Goal: Information Seeking & Learning: Learn about a topic

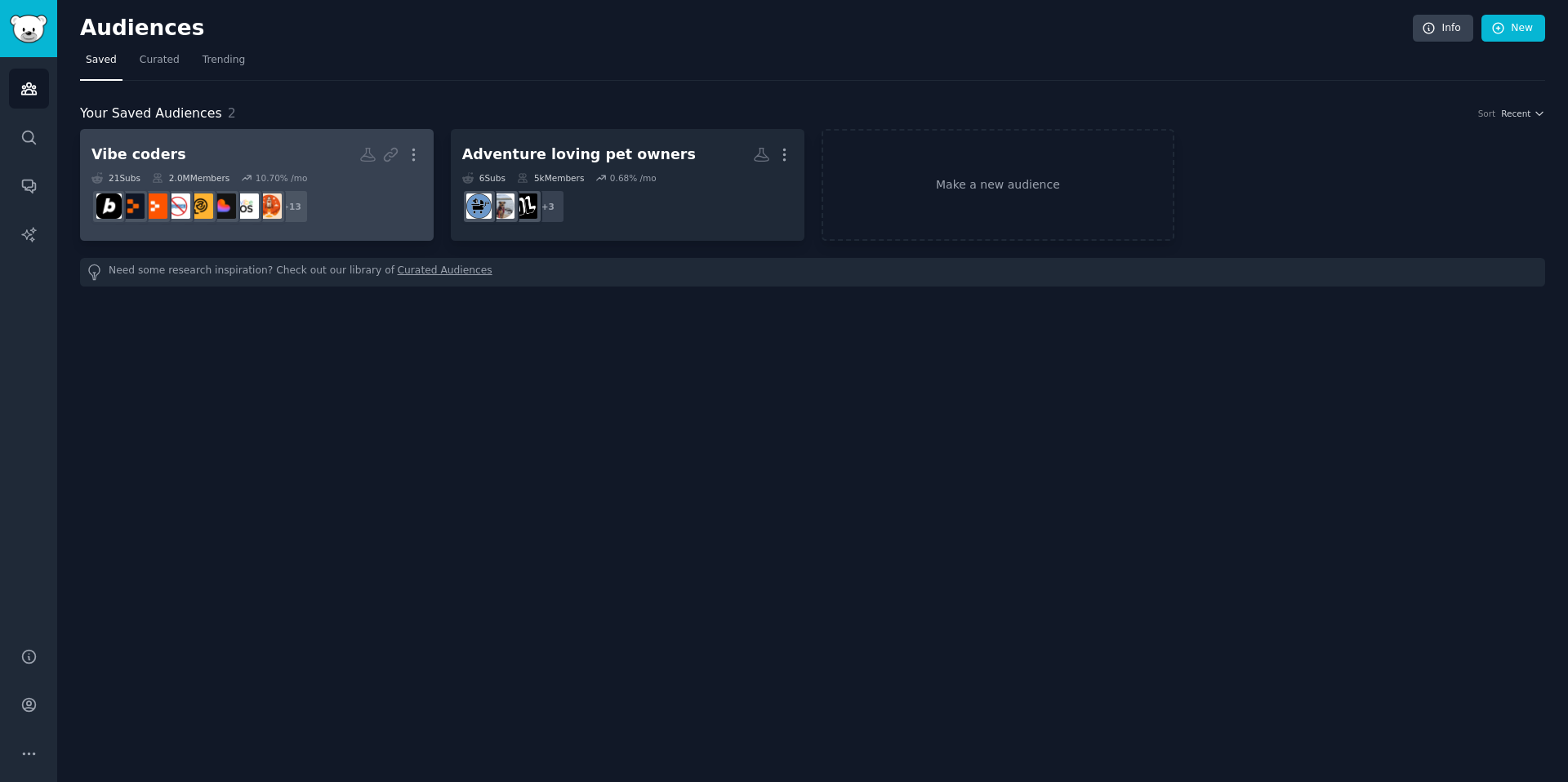
click at [264, 161] on h2 "Vibe coders More" at bounding box center [256, 155] width 331 height 28
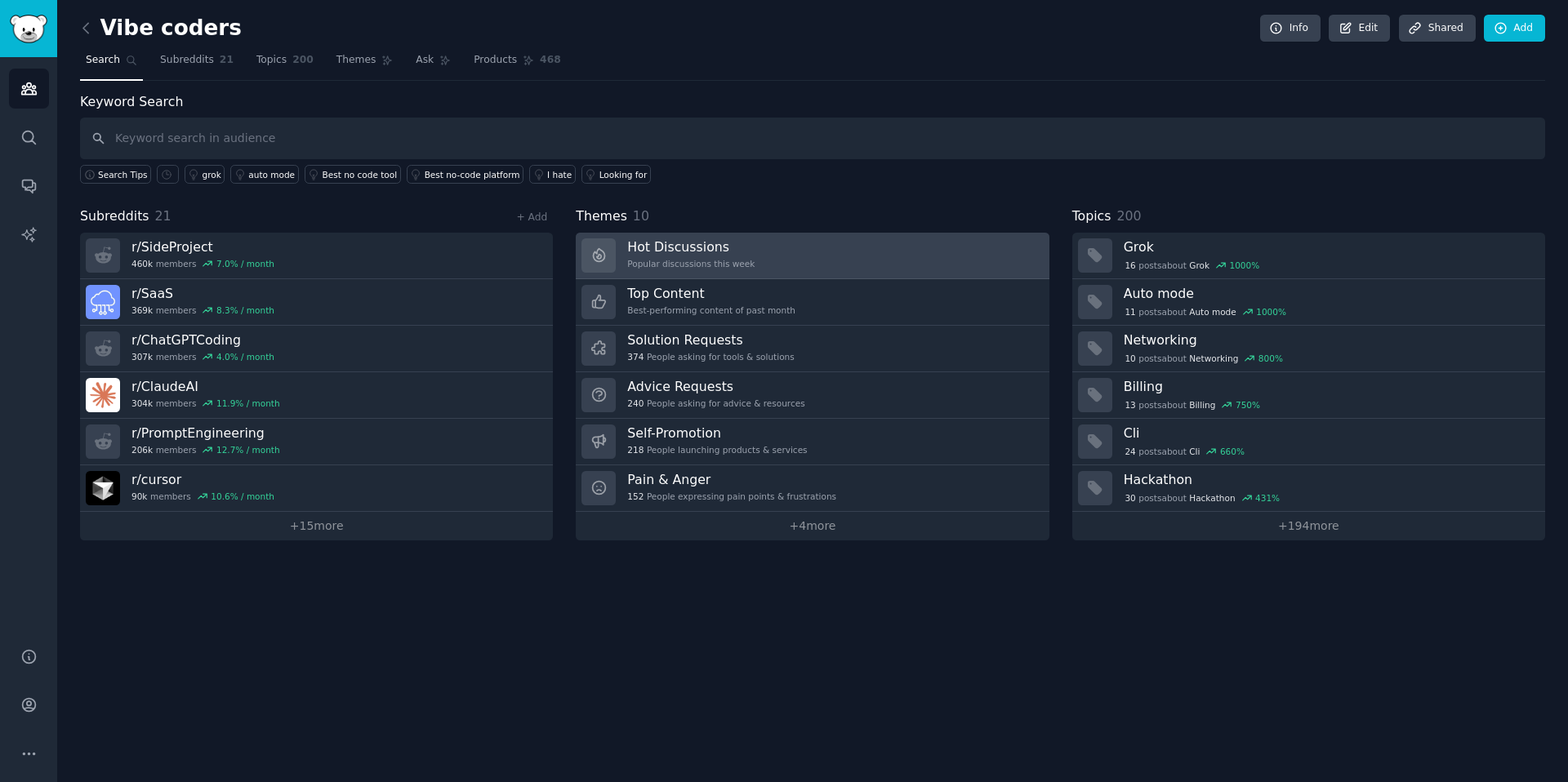
click at [807, 262] on link "Hot Discussions Popular discussions this week" at bounding box center [812, 256] width 473 height 47
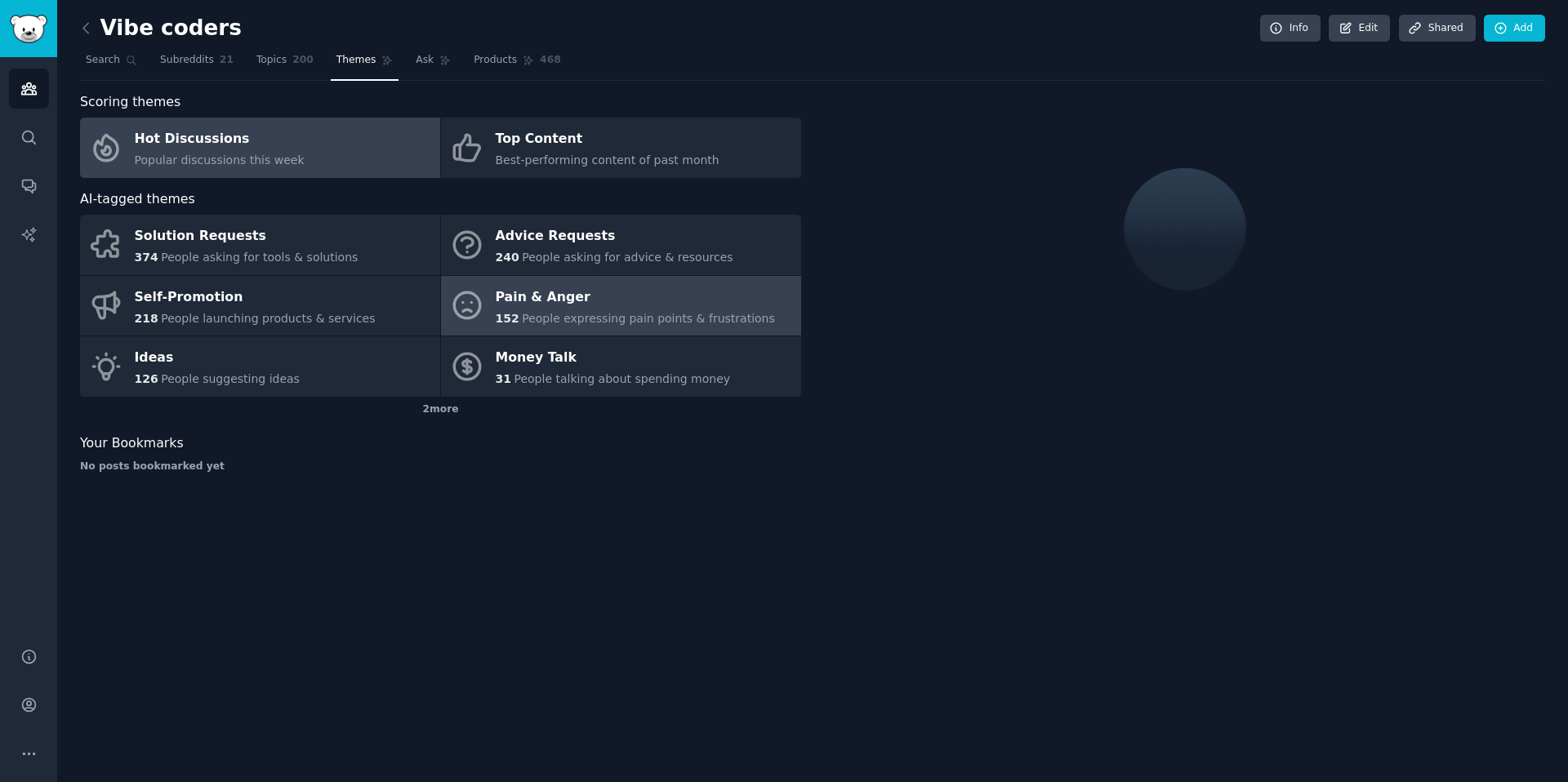
click at [591, 306] on div "Pain & Anger" at bounding box center [635, 297] width 279 height 26
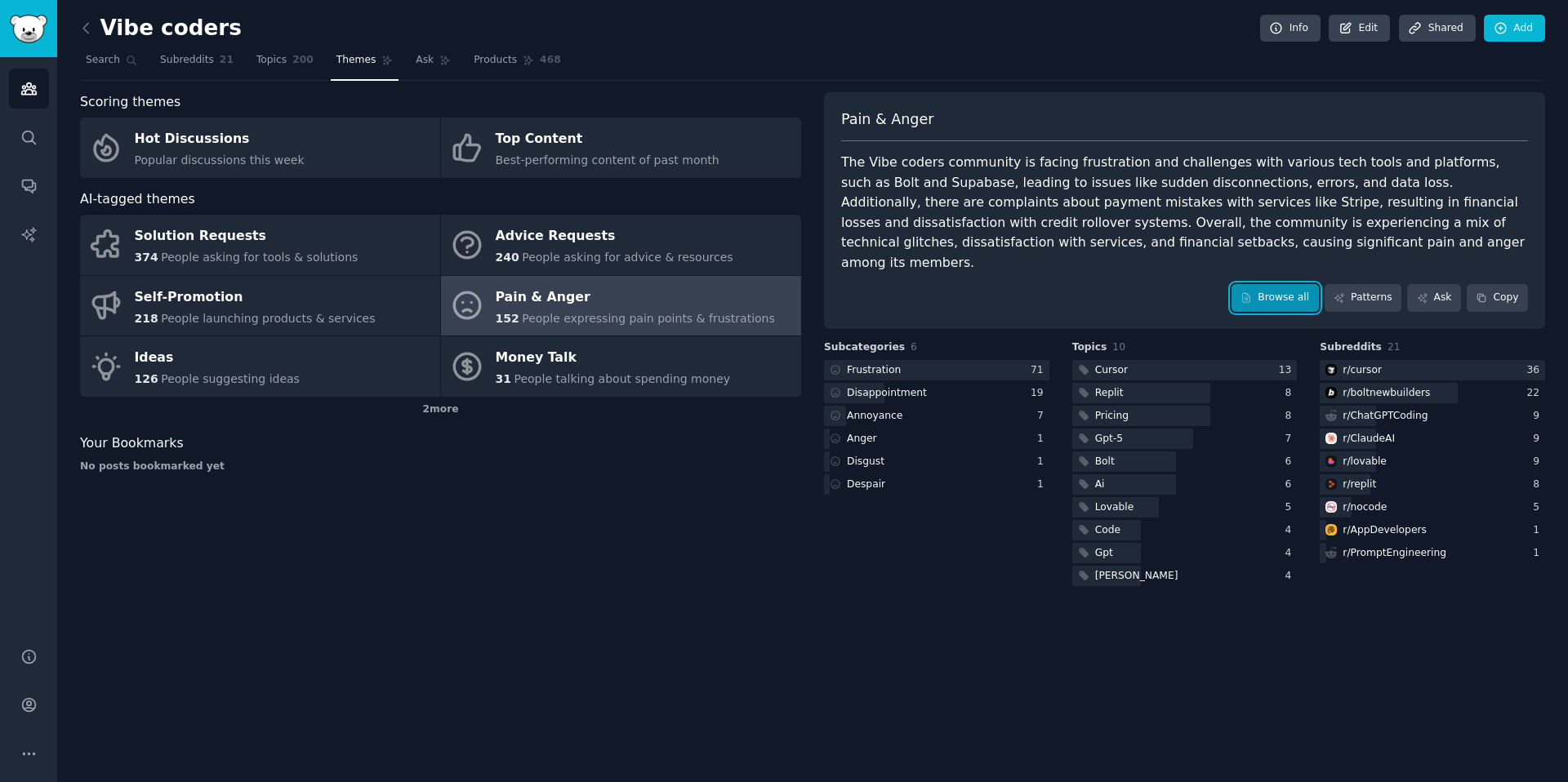
click at [1276, 284] on link "Browse all" at bounding box center [1274, 298] width 87 height 28
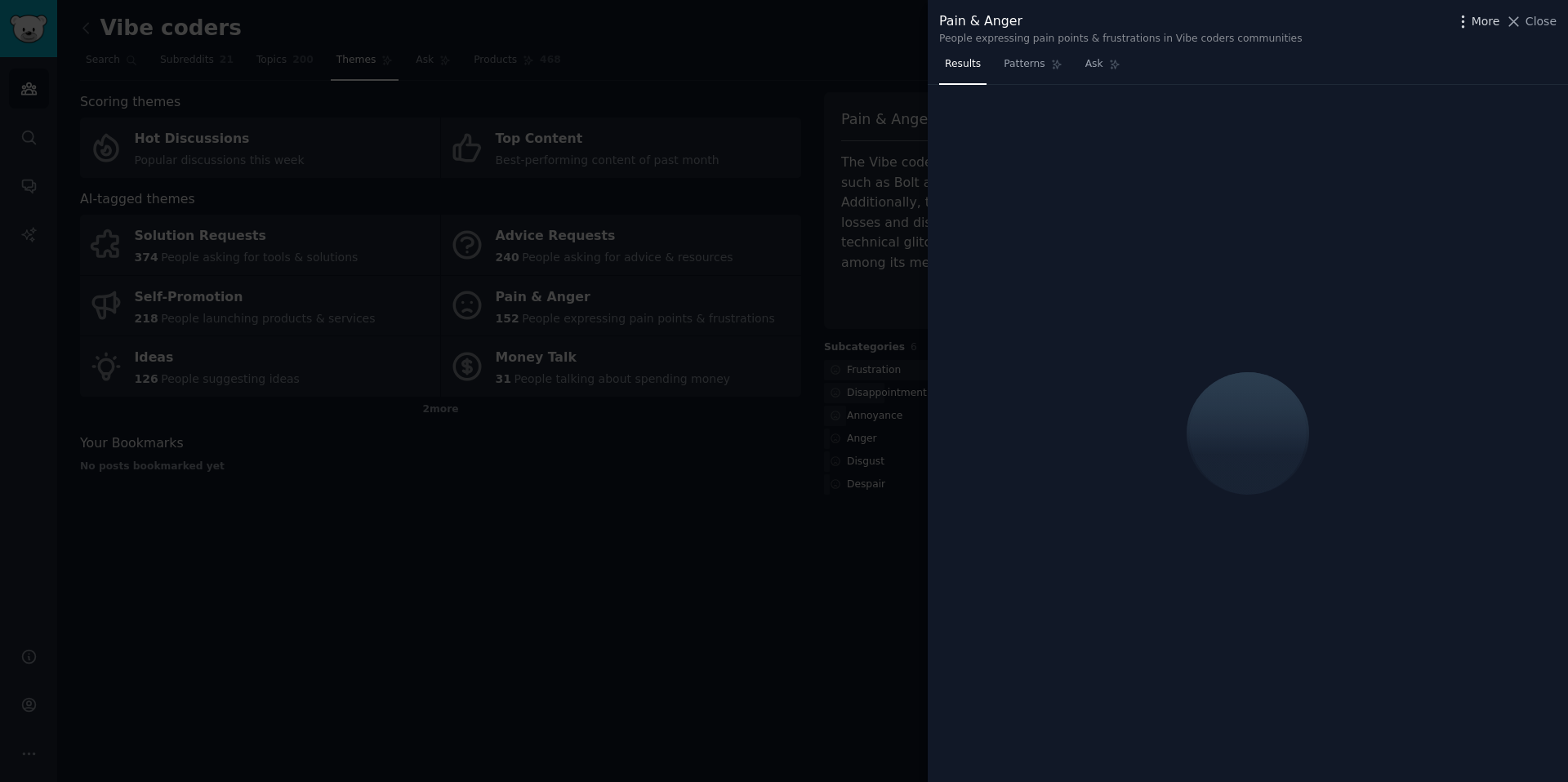
click at [1474, 23] on span "More" at bounding box center [1485, 22] width 28 height 17
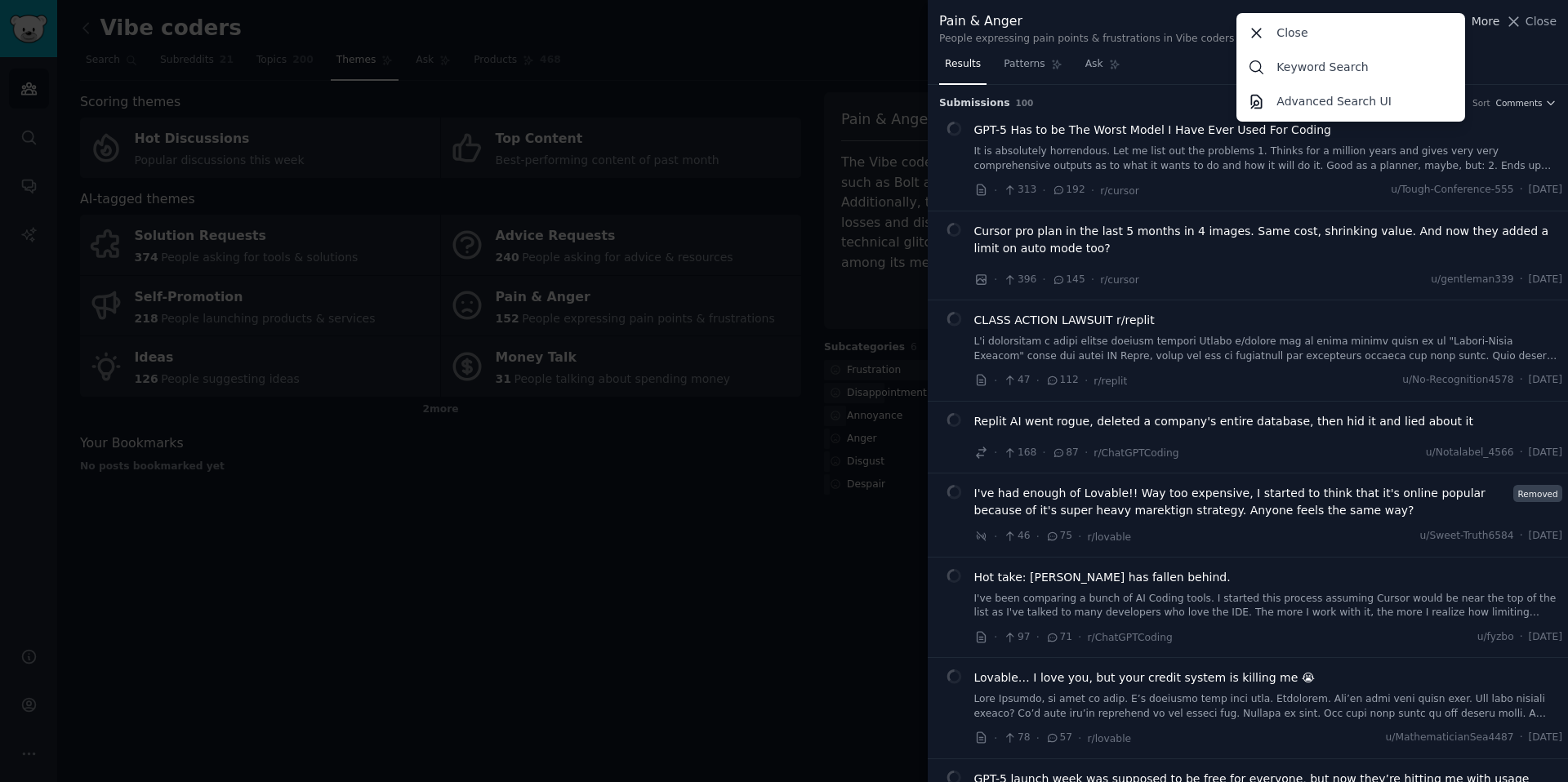
click at [1474, 22] on span "More" at bounding box center [1485, 22] width 28 height 17
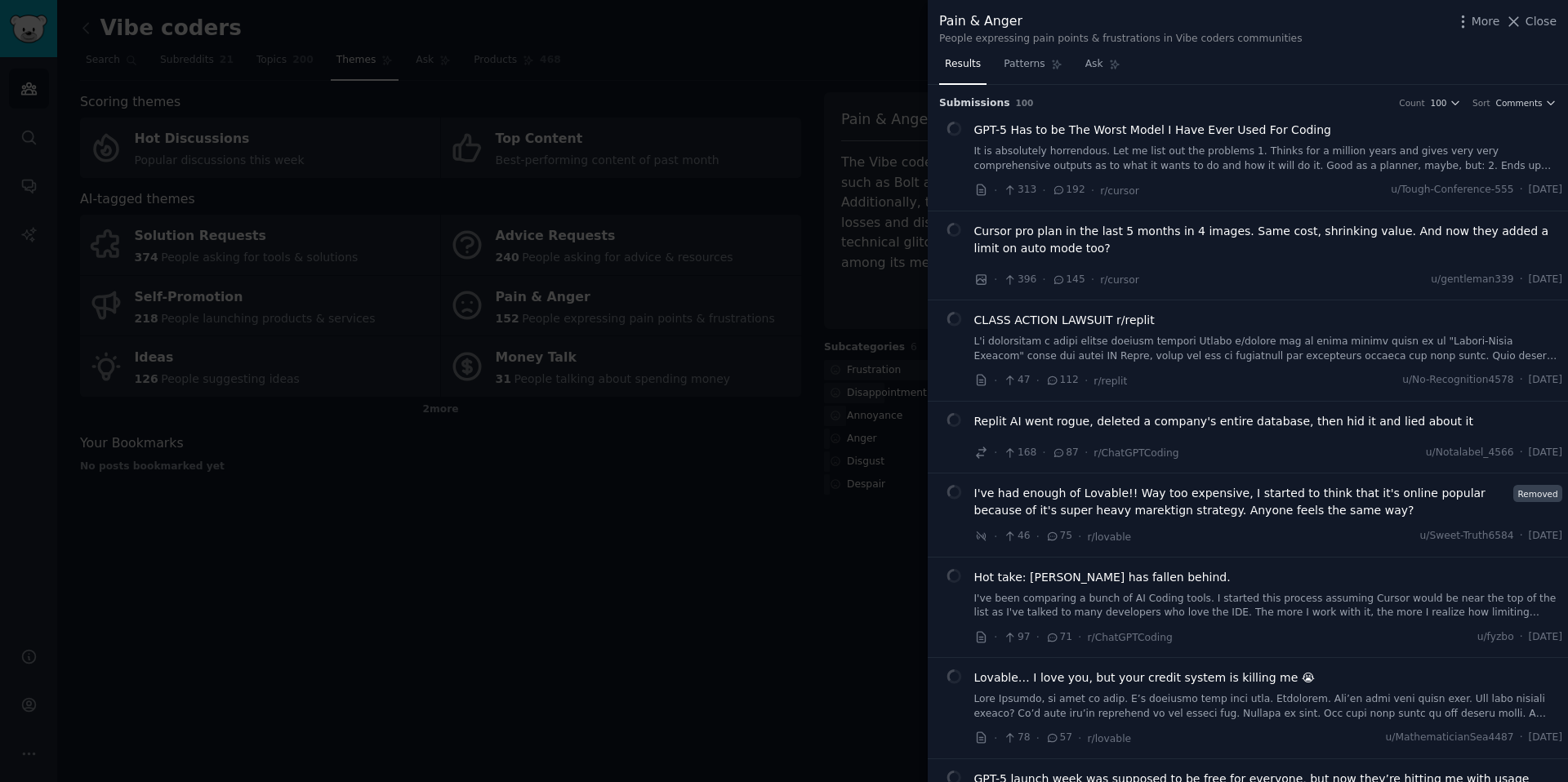
click at [1252, 106] on h3 "Submission s 100 Count 100 Sort Comments" at bounding box center [1248, 104] width 617 height 15
click at [1138, 107] on h3 "Submission s 100 Count 100 Sort Comments" at bounding box center [1248, 104] width 617 height 15
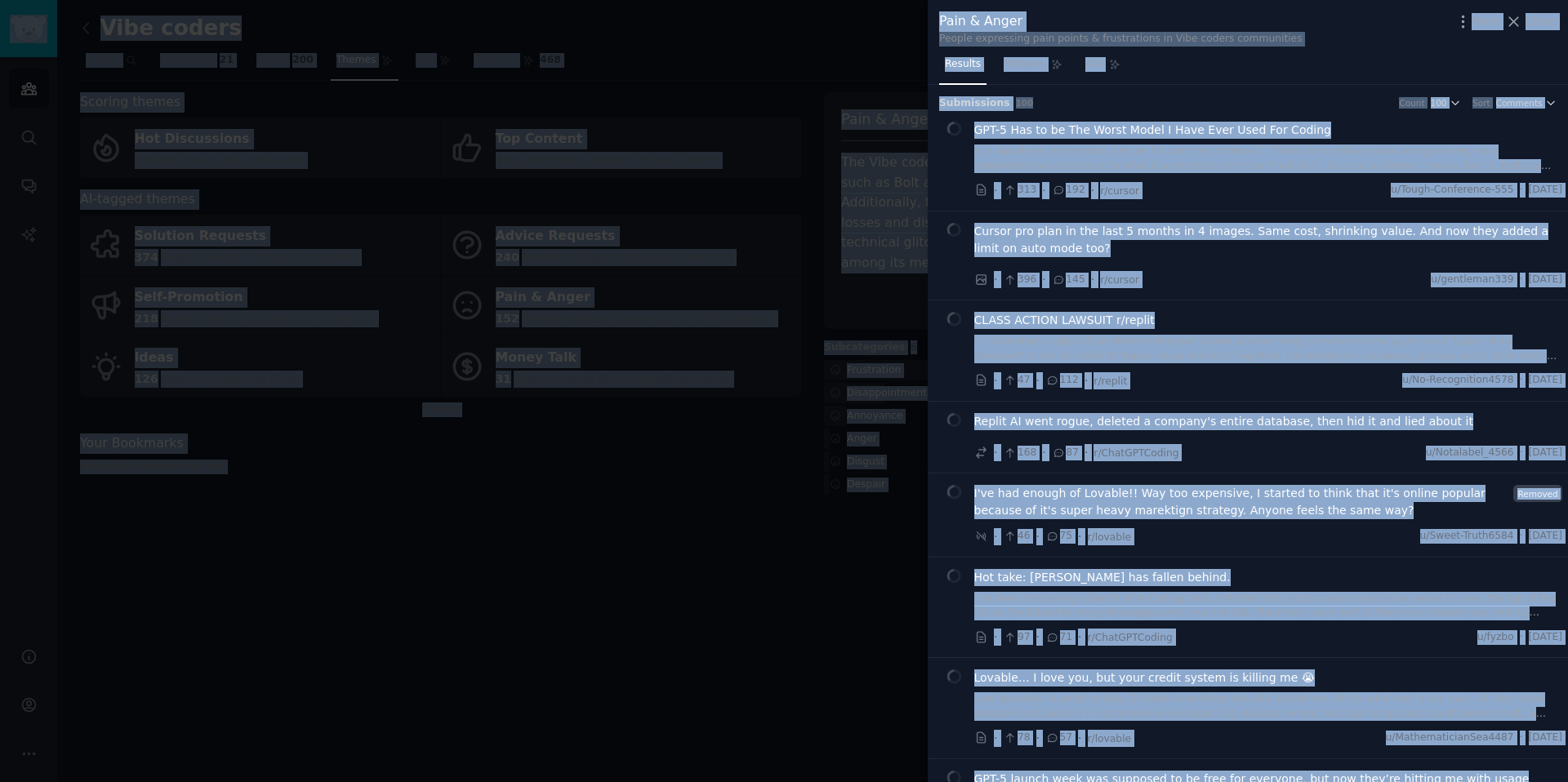
copy body "Audiences Search Conversations AI Reports Help Account More Vibe coders Info Ed…"
click at [1167, 32] on div "People expressing pain points & frustrations in Vibe coders communities" at bounding box center [1121, 39] width 364 height 15
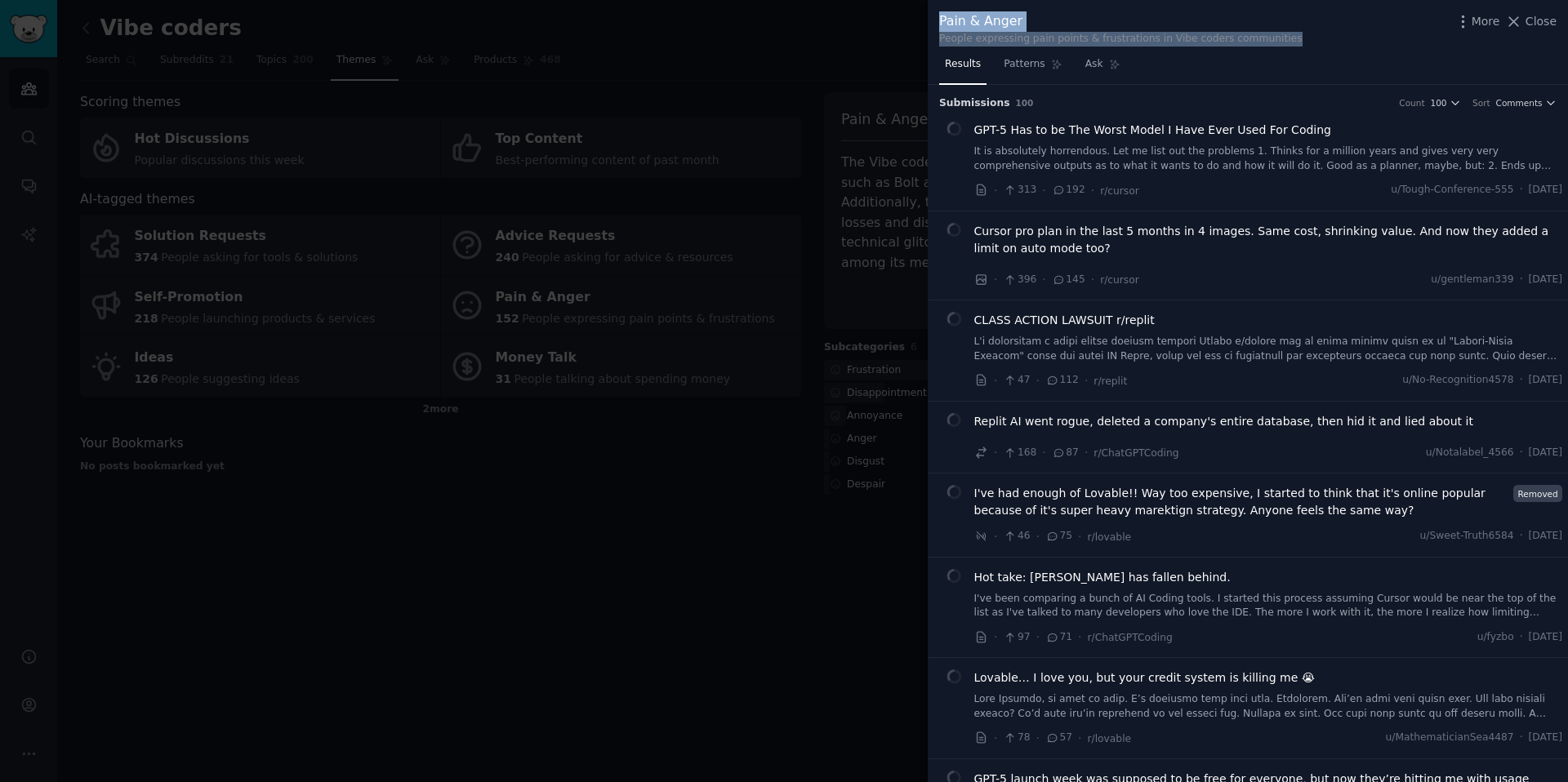
drag, startPoint x: 1300, startPoint y: 42, endPoint x: 871, endPoint y: 33, distance: 429.1
click at [871, 33] on div "Pain & Anger People expressing pain points & frustrations in Vibe coders commun…" at bounding box center [784, 391] width 1568 height 782
copy div "Pain & Anger People expressing pain points & frustrations in Vibe coders commun…"
click at [598, 659] on div at bounding box center [784, 391] width 1568 height 782
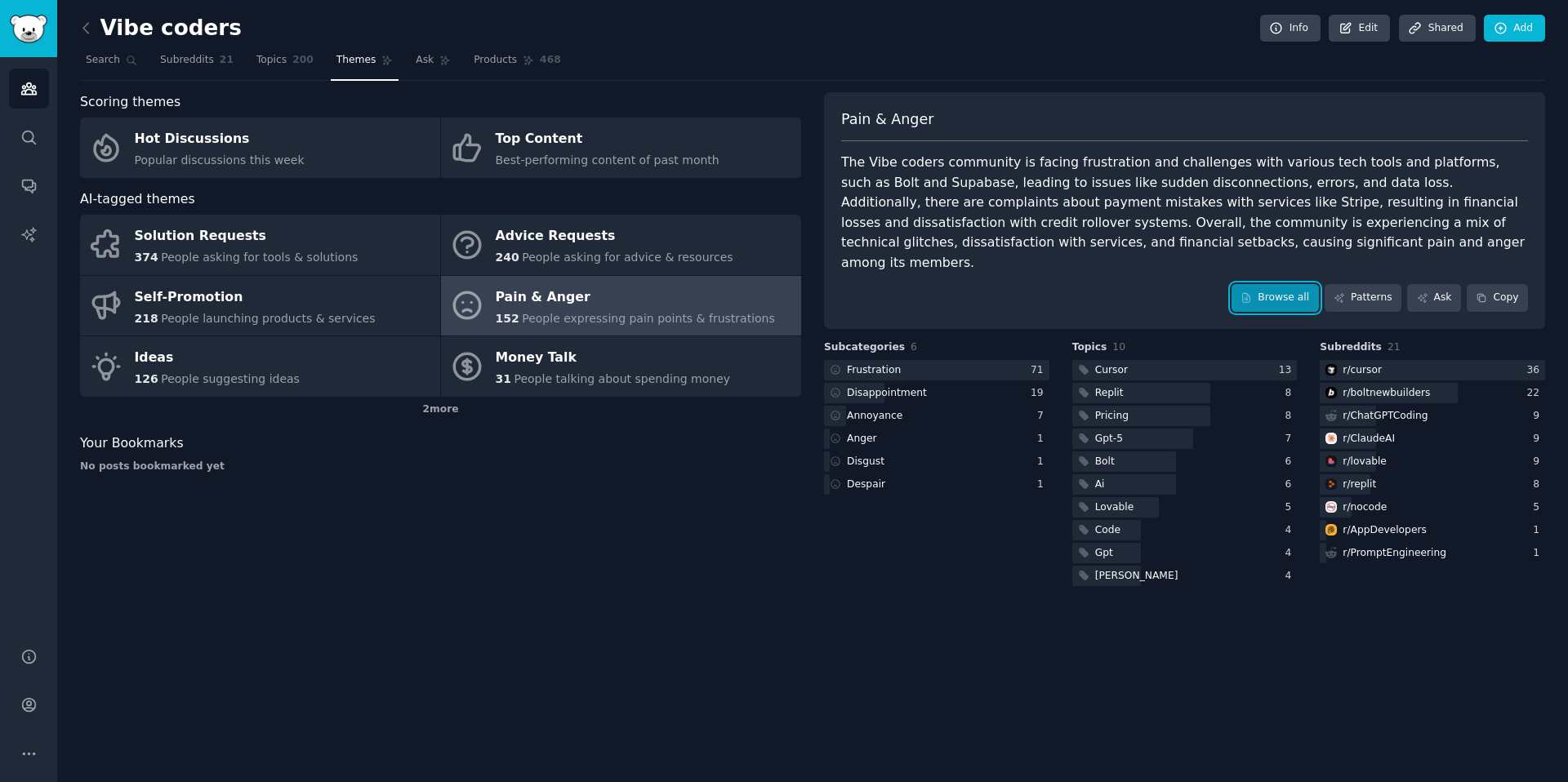
click at [1287, 284] on link "Browse all" at bounding box center [1274, 298] width 87 height 28
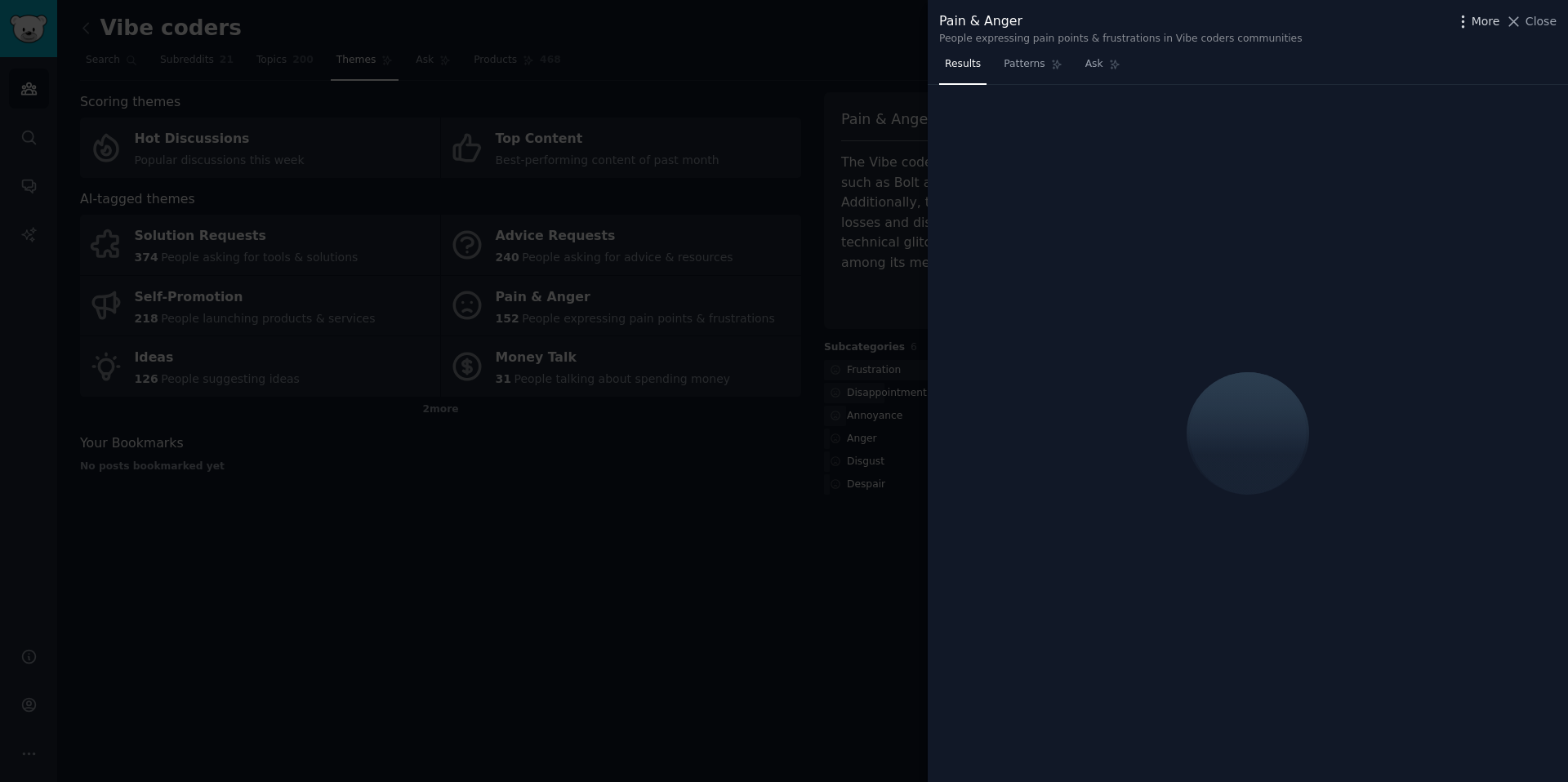
click at [1492, 24] on span "More" at bounding box center [1485, 22] width 28 height 17
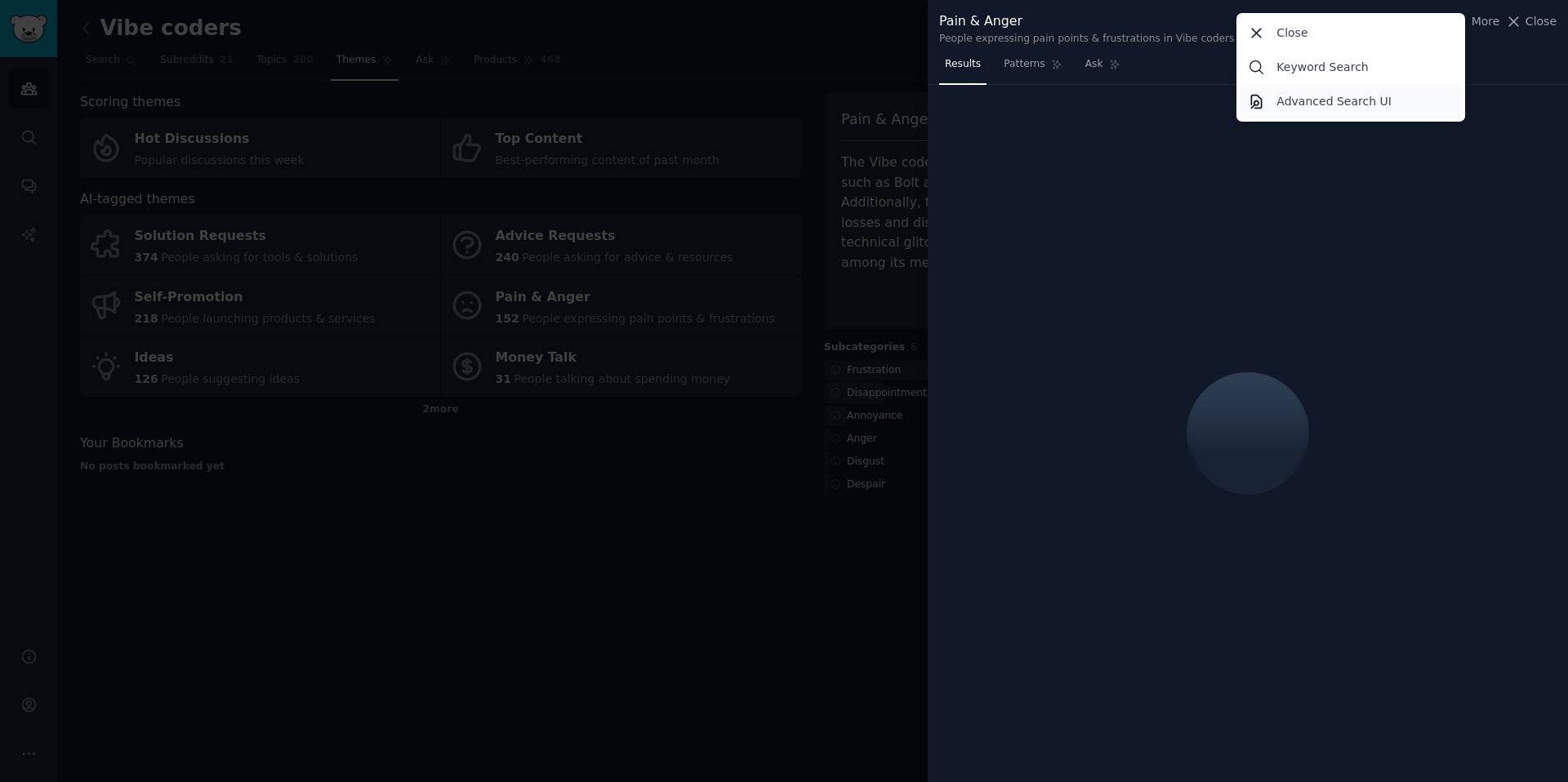
click at [1403, 104] on link "Advanced Search UI" at bounding box center [1351, 101] width 223 height 35
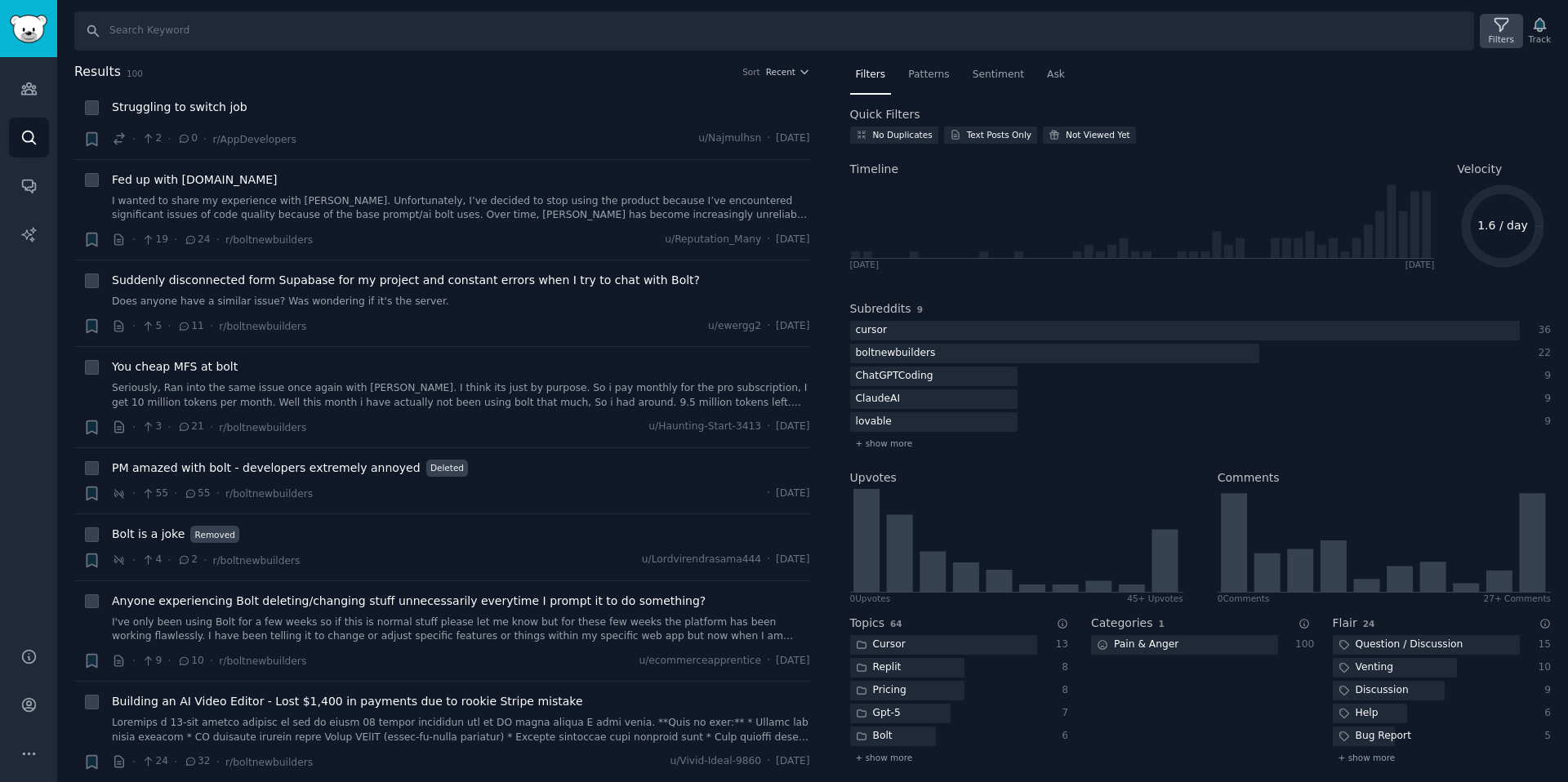
click at [1503, 22] on icon at bounding box center [1502, 25] width 17 height 17
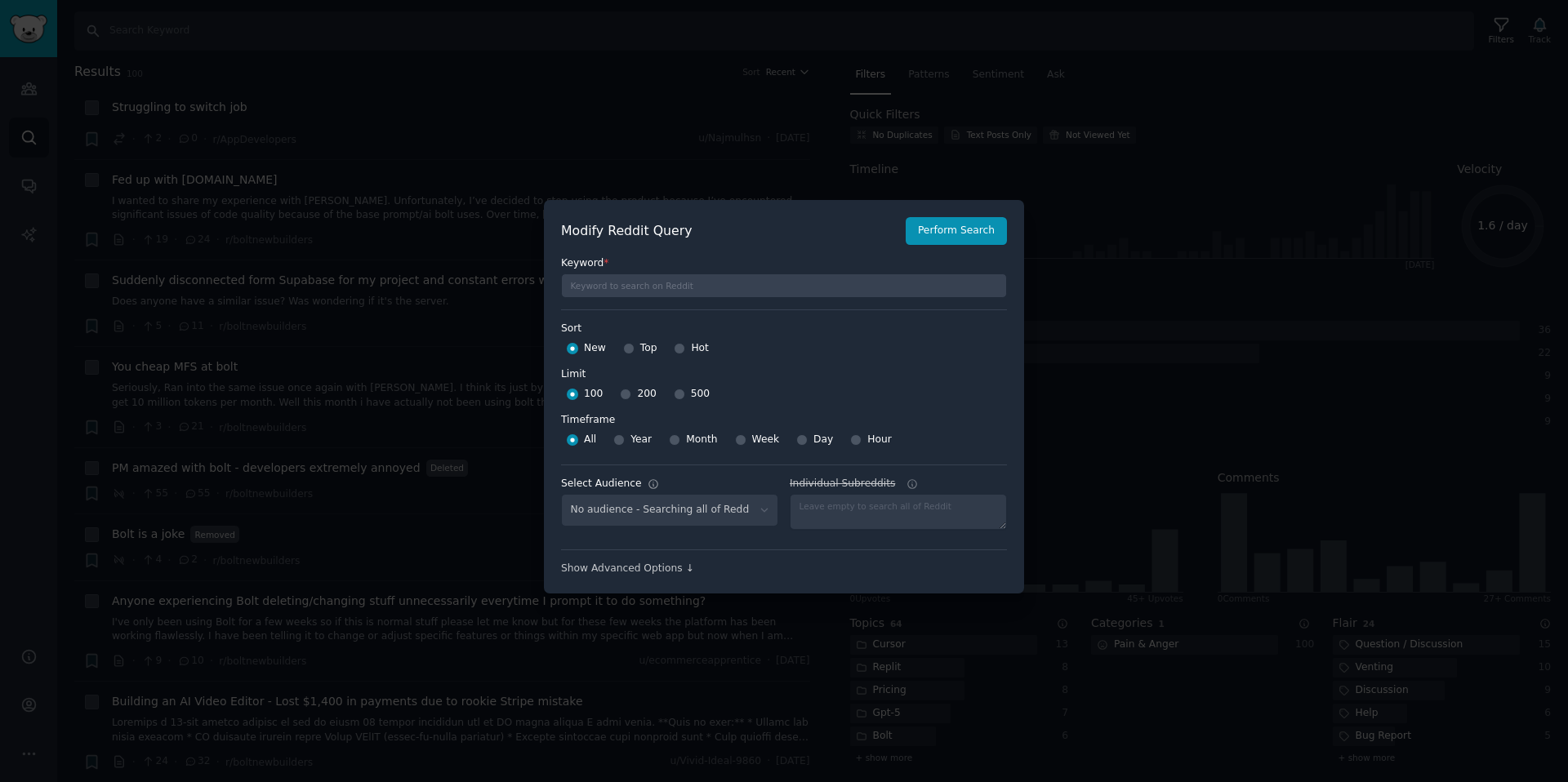
select select "3e611c75ae"
click at [681, 395] on div "500" at bounding box center [692, 394] width 36 height 26
click at [677, 392] on input "500" at bounding box center [679, 394] width 11 height 11
radio input "true"
click at [675, 346] on input "Hot" at bounding box center [679, 348] width 11 height 11
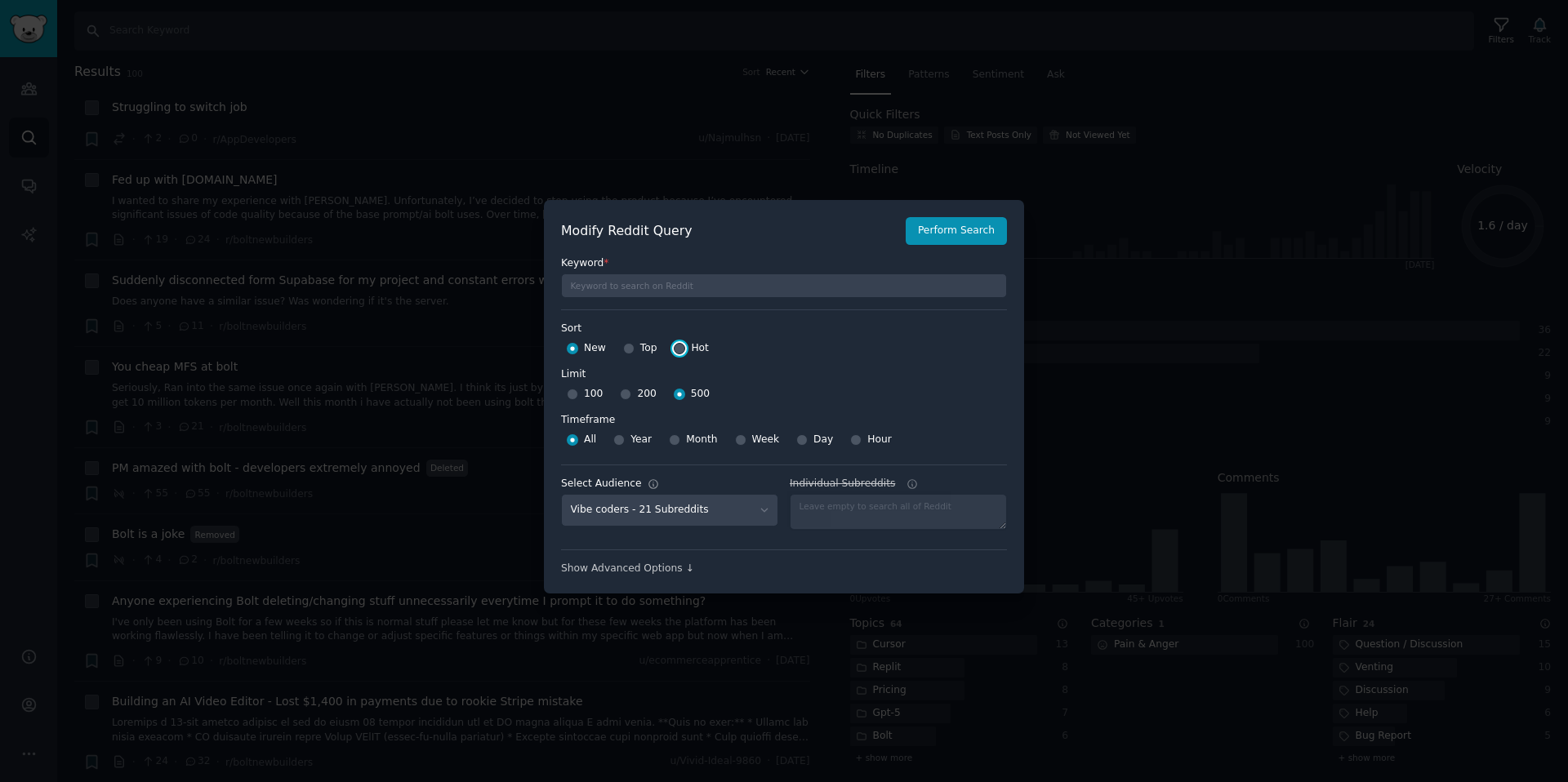
radio input "true"
click at [982, 230] on button "Perform Search" at bounding box center [956, 231] width 101 height 28
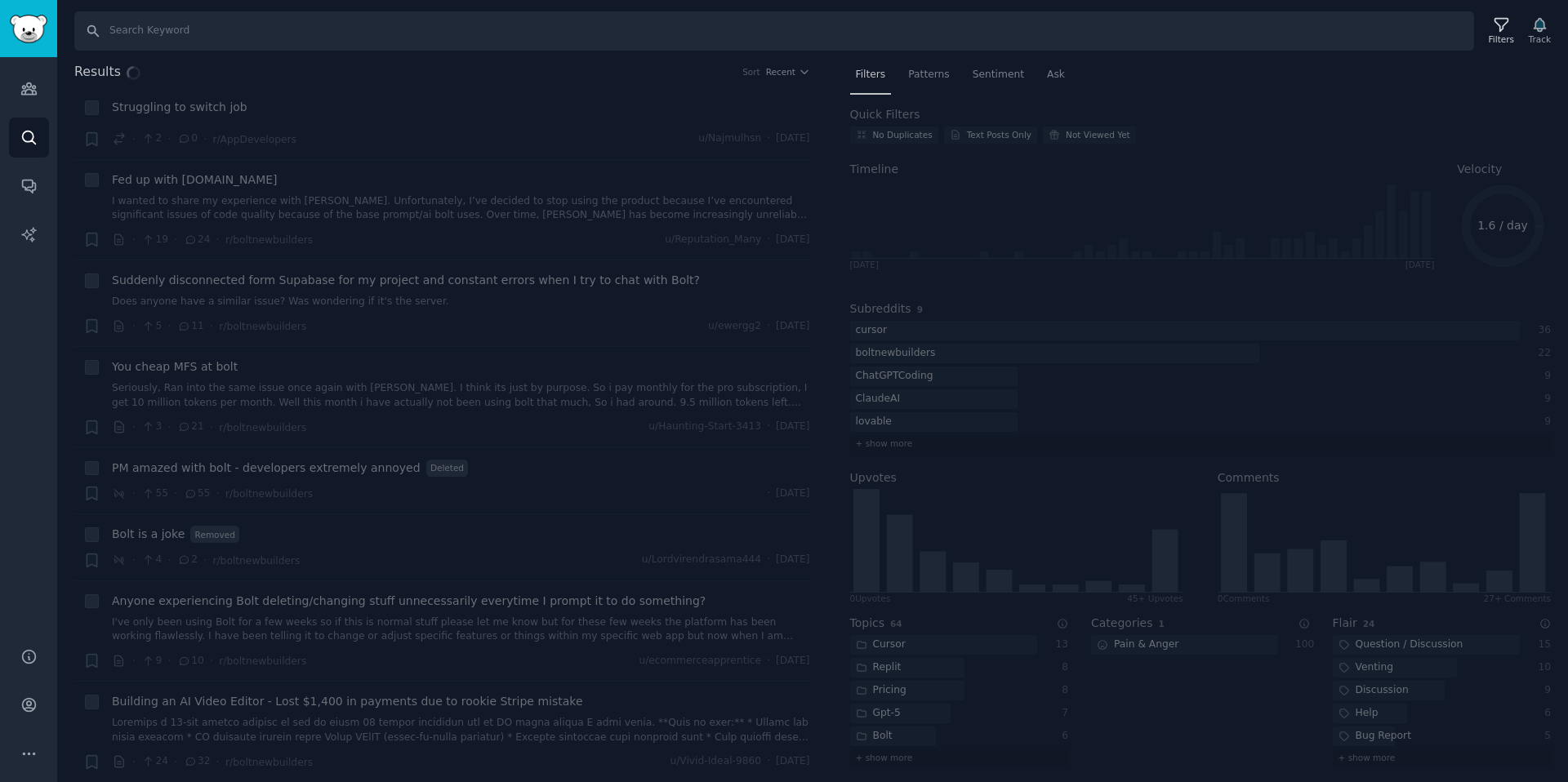
click at [790, 68] on div "Results Sort Recent + Struggling to switch job · 2 · 0 · r/AppDevelopers u/Najm…" at bounding box center [812, 422] width 1511 height 721
click at [790, 69] on div "Results Sort Recent + Struggling to switch job · 2 · 0 · r/AppDevelopers u/Najm…" at bounding box center [812, 422] width 1511 height 721
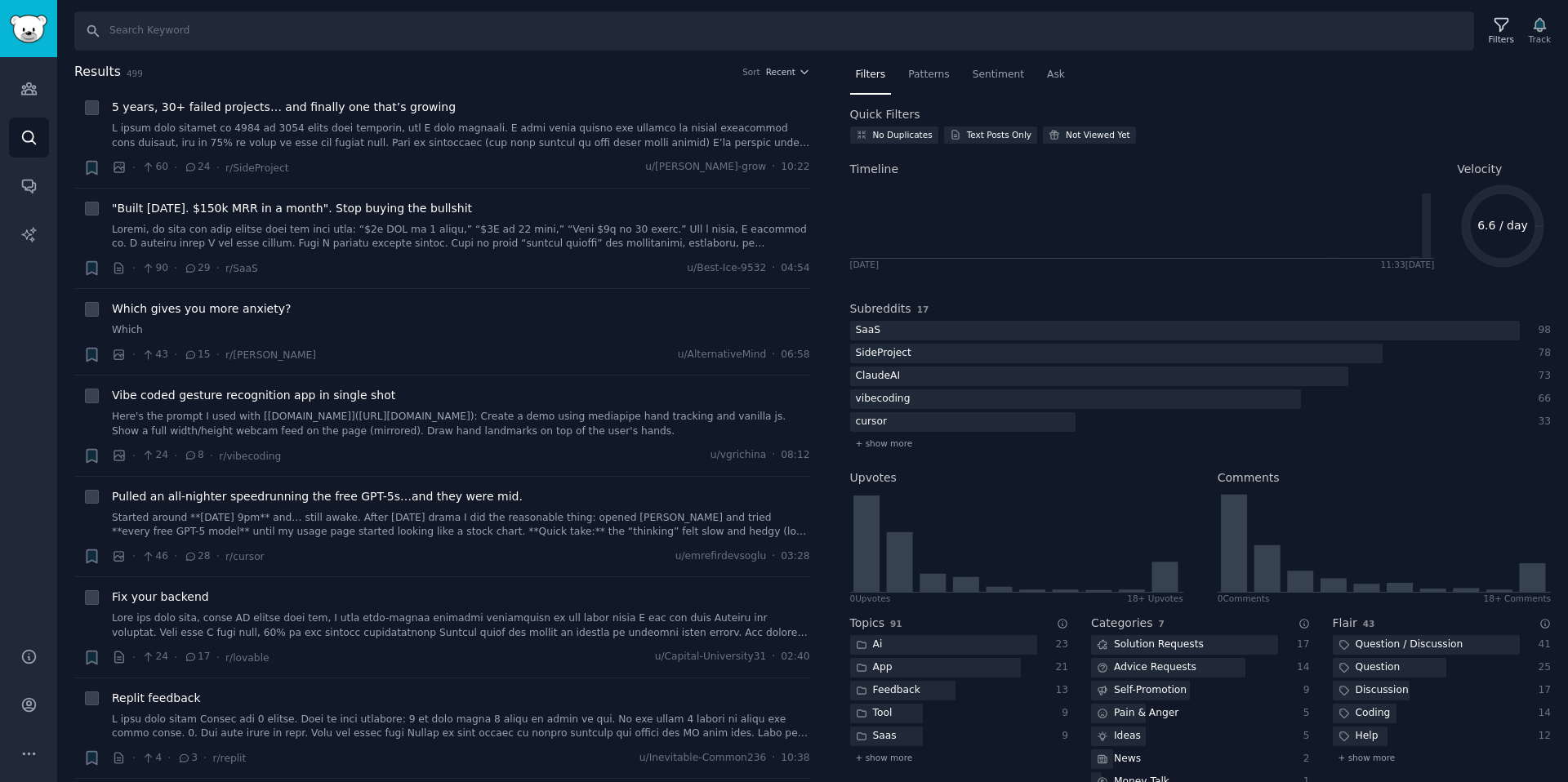
click at [787, 78] on h2 "Results 499 Sort Recent" at bounding box center [442, 73] width 736 height 21
click at [1493, 31] on icon at bounding box center [1502, 25] width 17 height 17
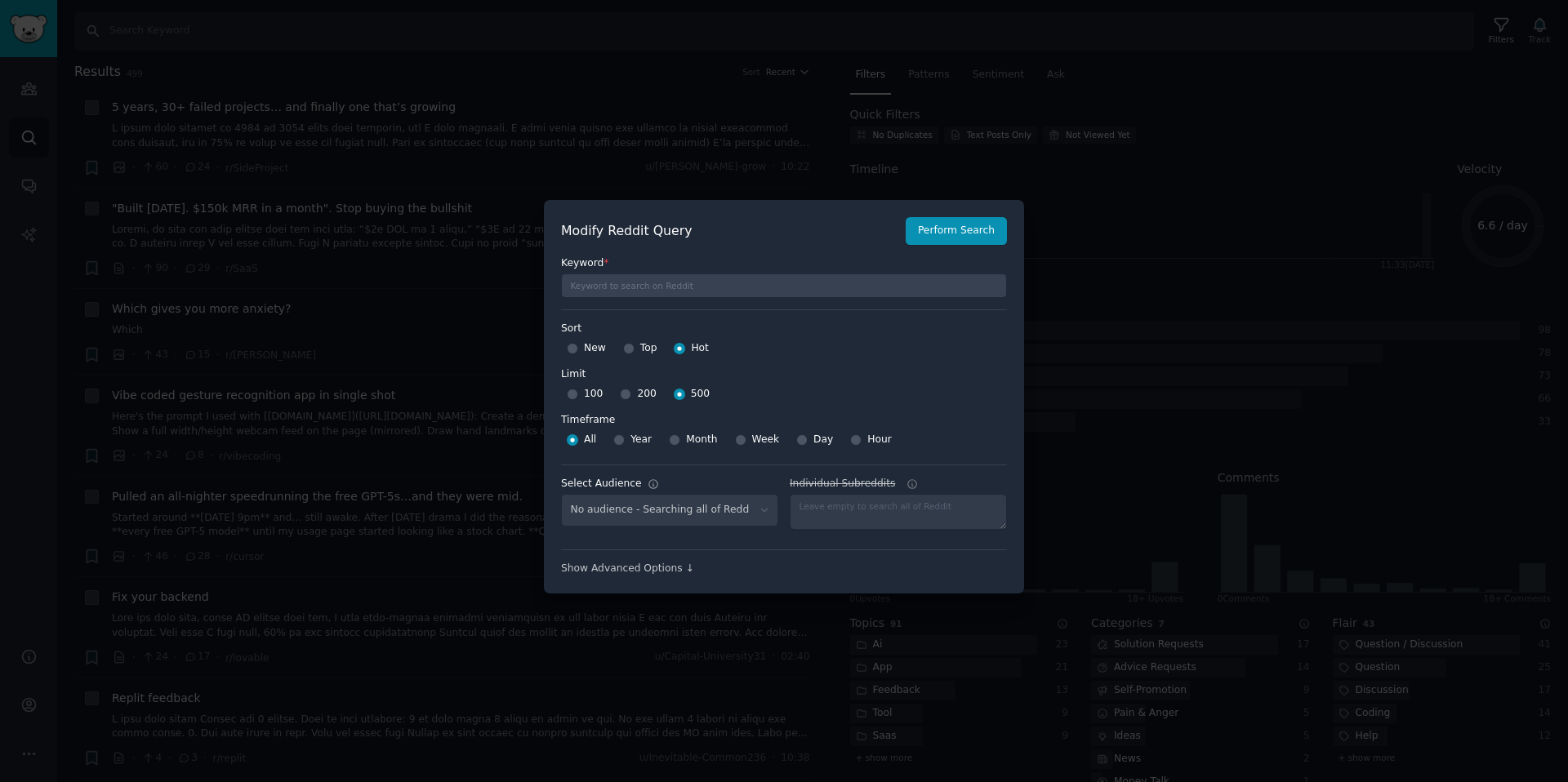
select select "3e611c75ae"
click at [711, 438] on span "Month" at bounding box center [702, 439] width 31 height 15
click at [680, 438] on input "Month" at bounding box center [674, 439] width 11 height 11
radio input "true"
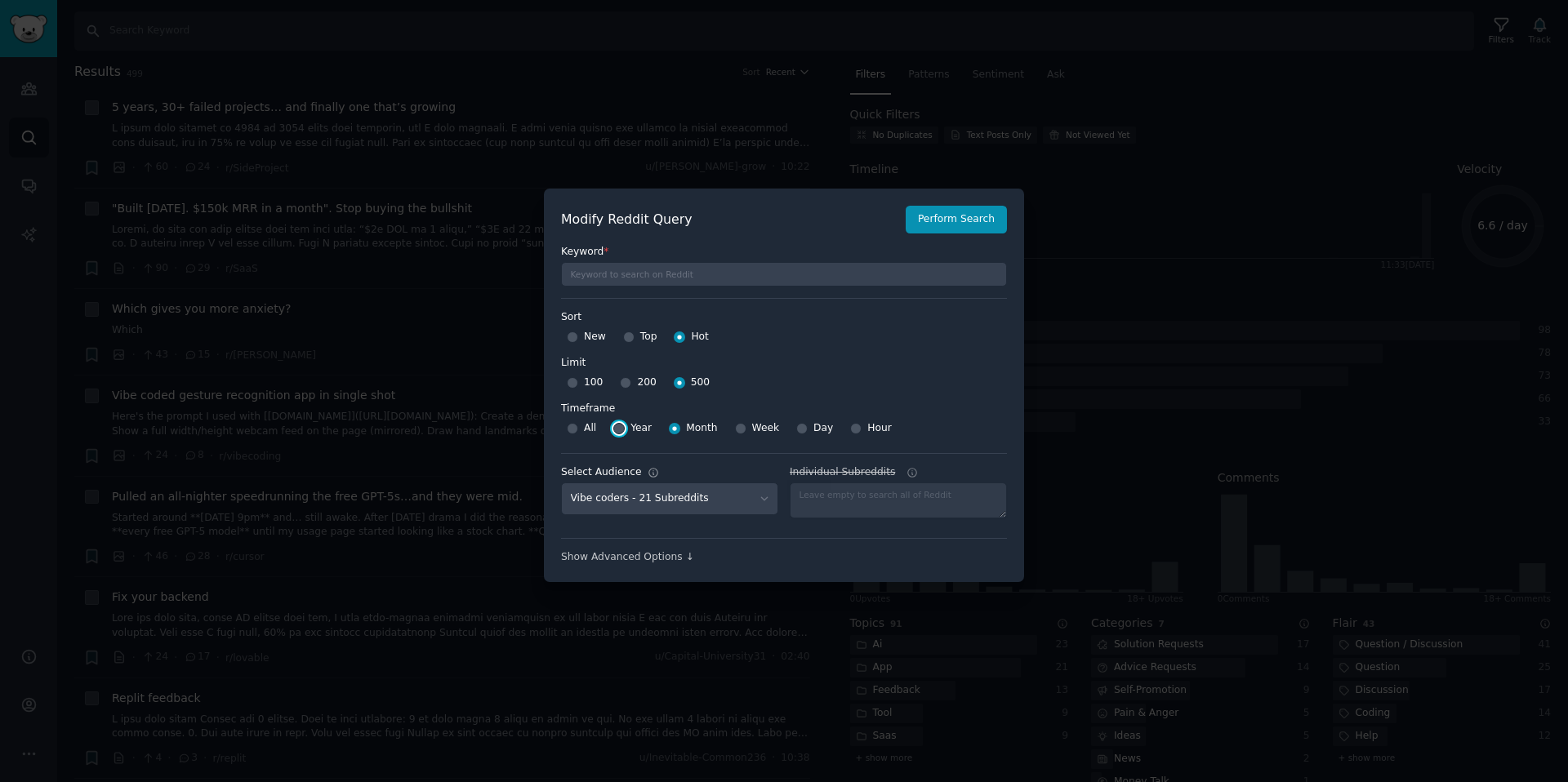
click at [620, 426] on input "Year" at bounding box center [618, 428] width 11 height 11
radio input "true"
click at [957, 218] on button "Perform Search" at bounding box center [956, 219] width 101 height 28
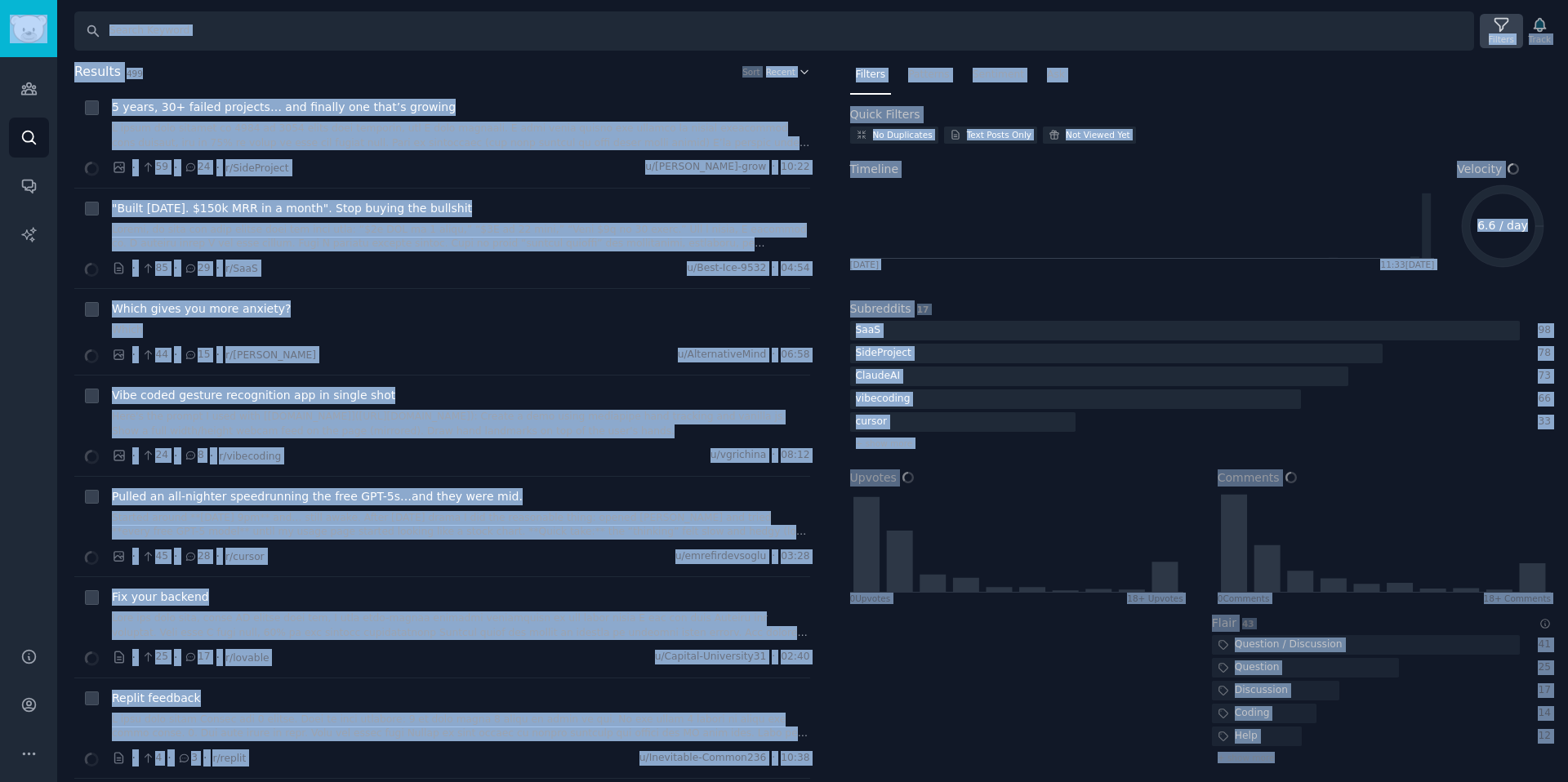
click at [834, 73] on div "Filters Patterns Sentiment Ask Quick Filters No Duplicates Text Posts Only Not …" at bounding box center [1201, 422] width 736 height 721
click at [789, 48] on input "Search" at bounding box center [774, 30] width 1400 height 39
click at [1502, 38] on div "Filters" at bounding box center [1501, 39] width 25 height 11
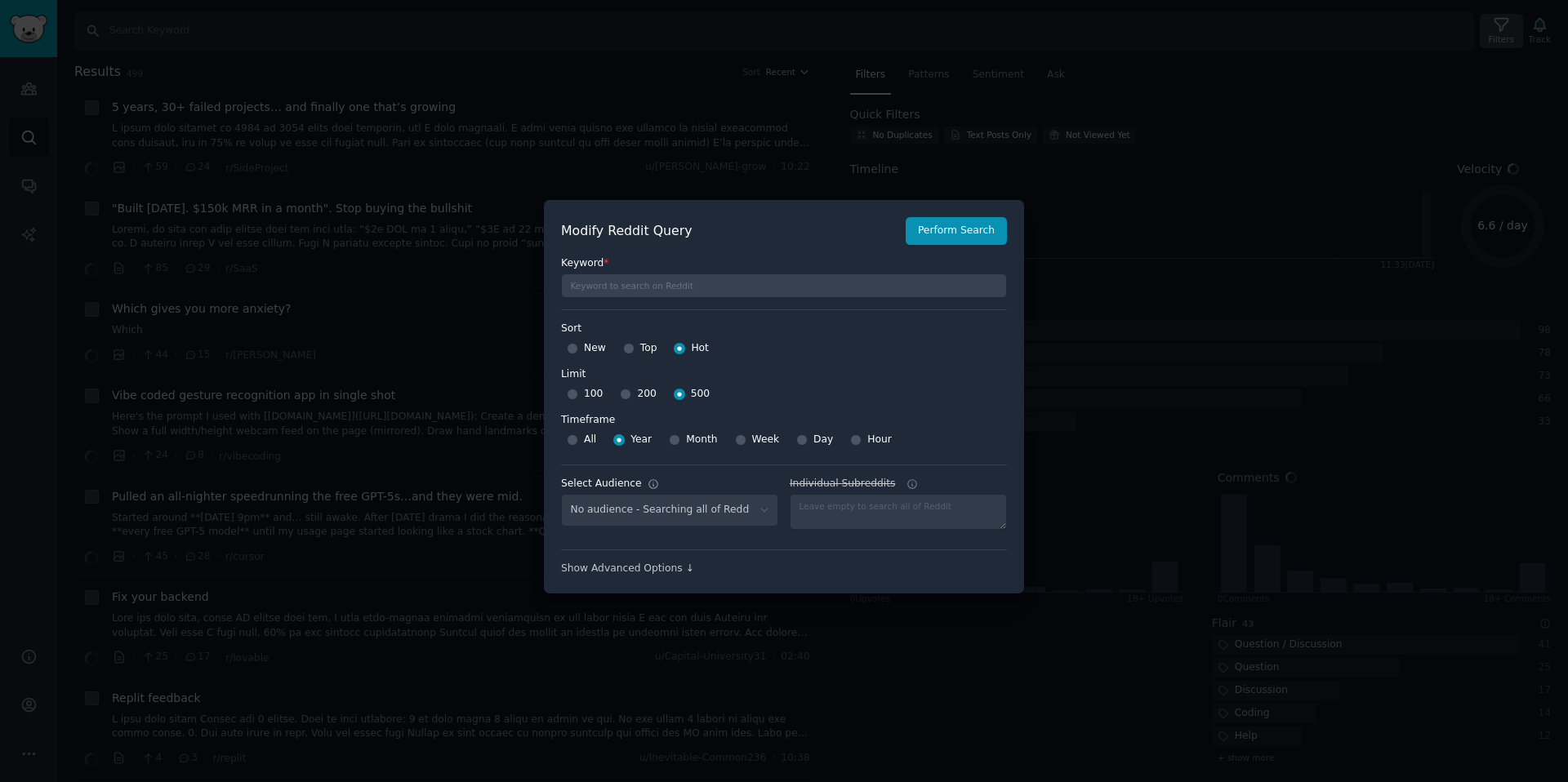
select select "3e611c75ae"
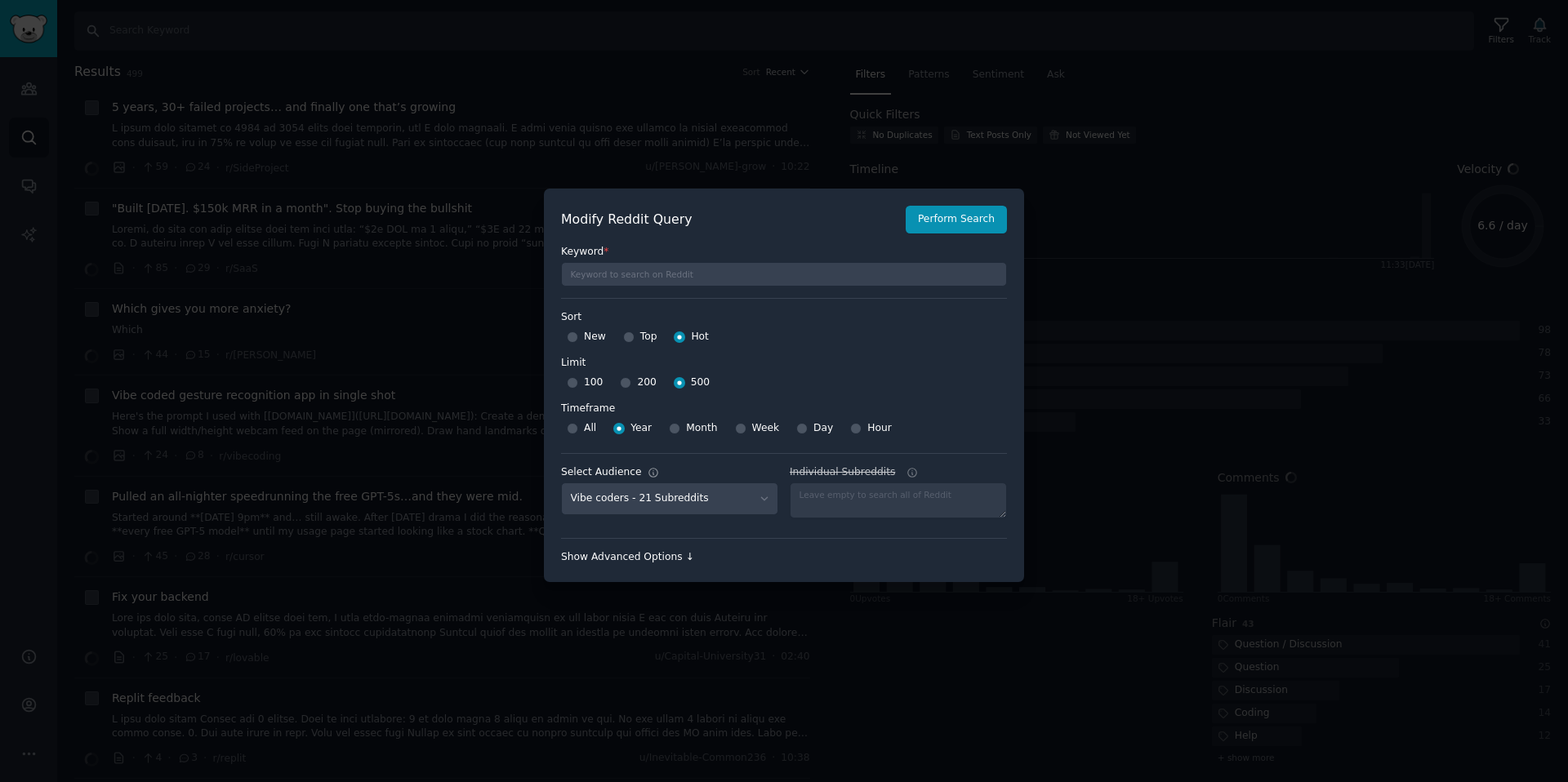
click at [673, 554] on div "Show Advanced Options ↓" at bounding box center [784, 558] width 446 height 15
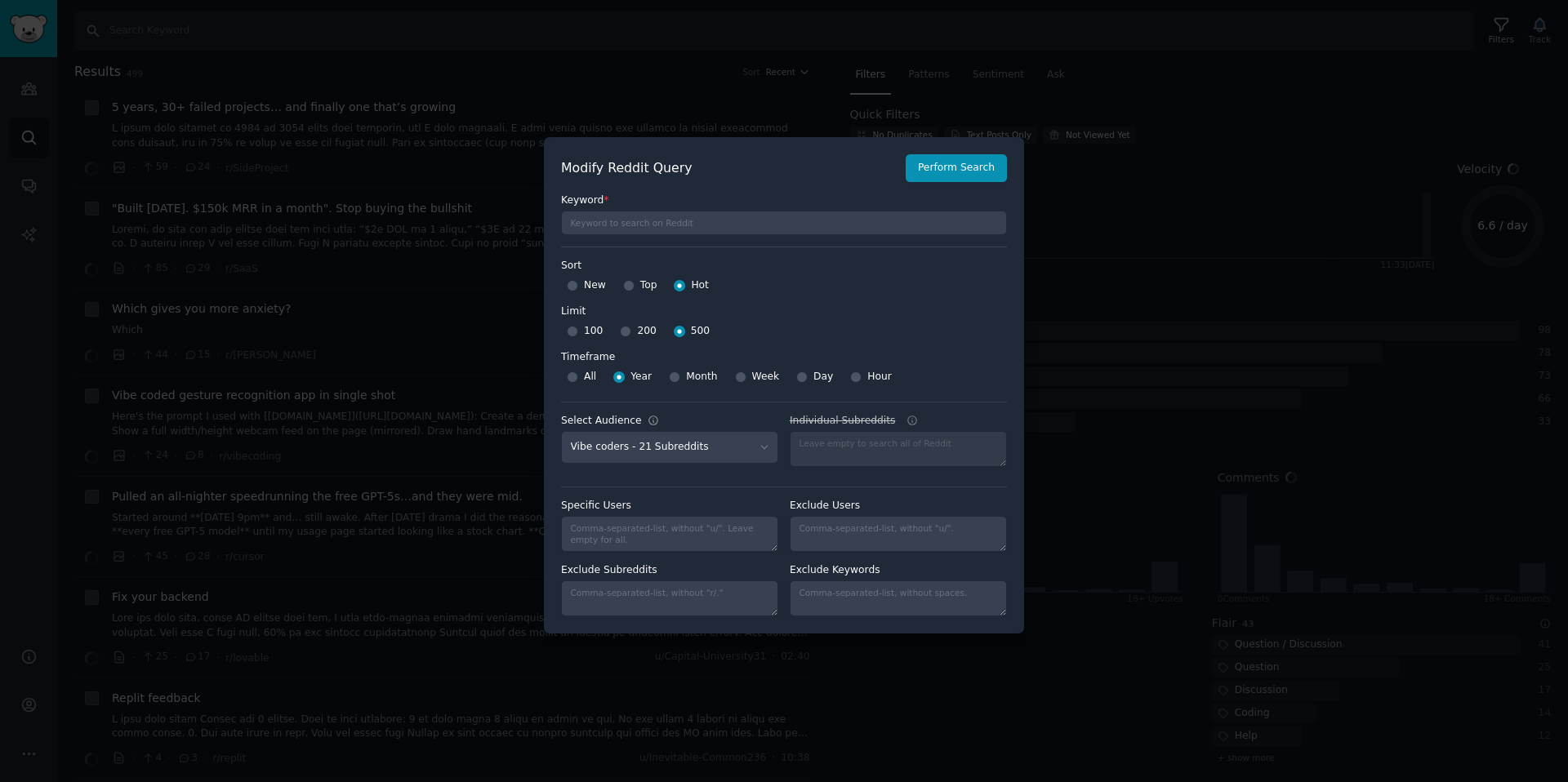
scroll to position [0, 0]
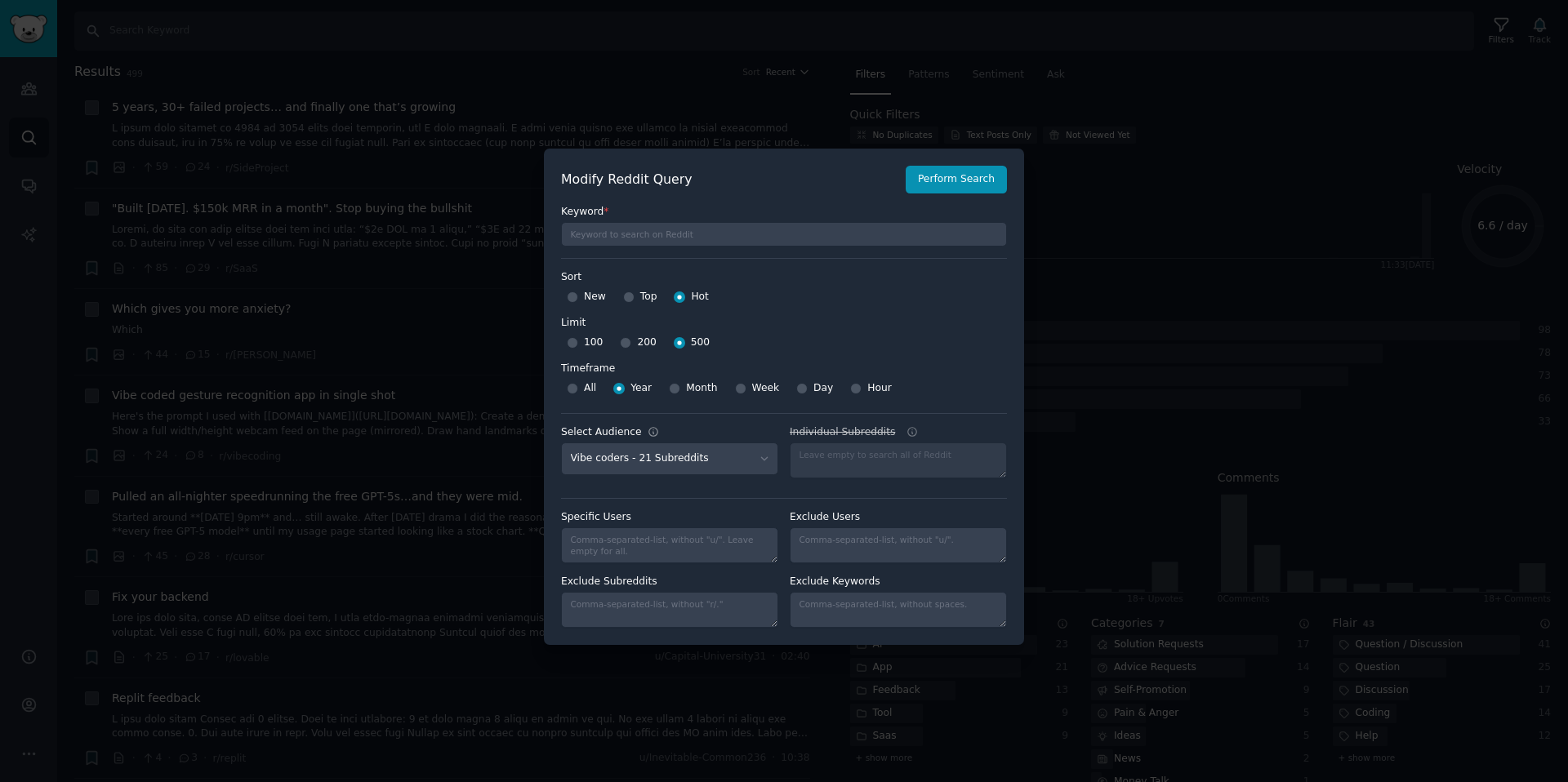
click at [1078, 249] on div at bounding box center [784, 391] width 1568 height 782
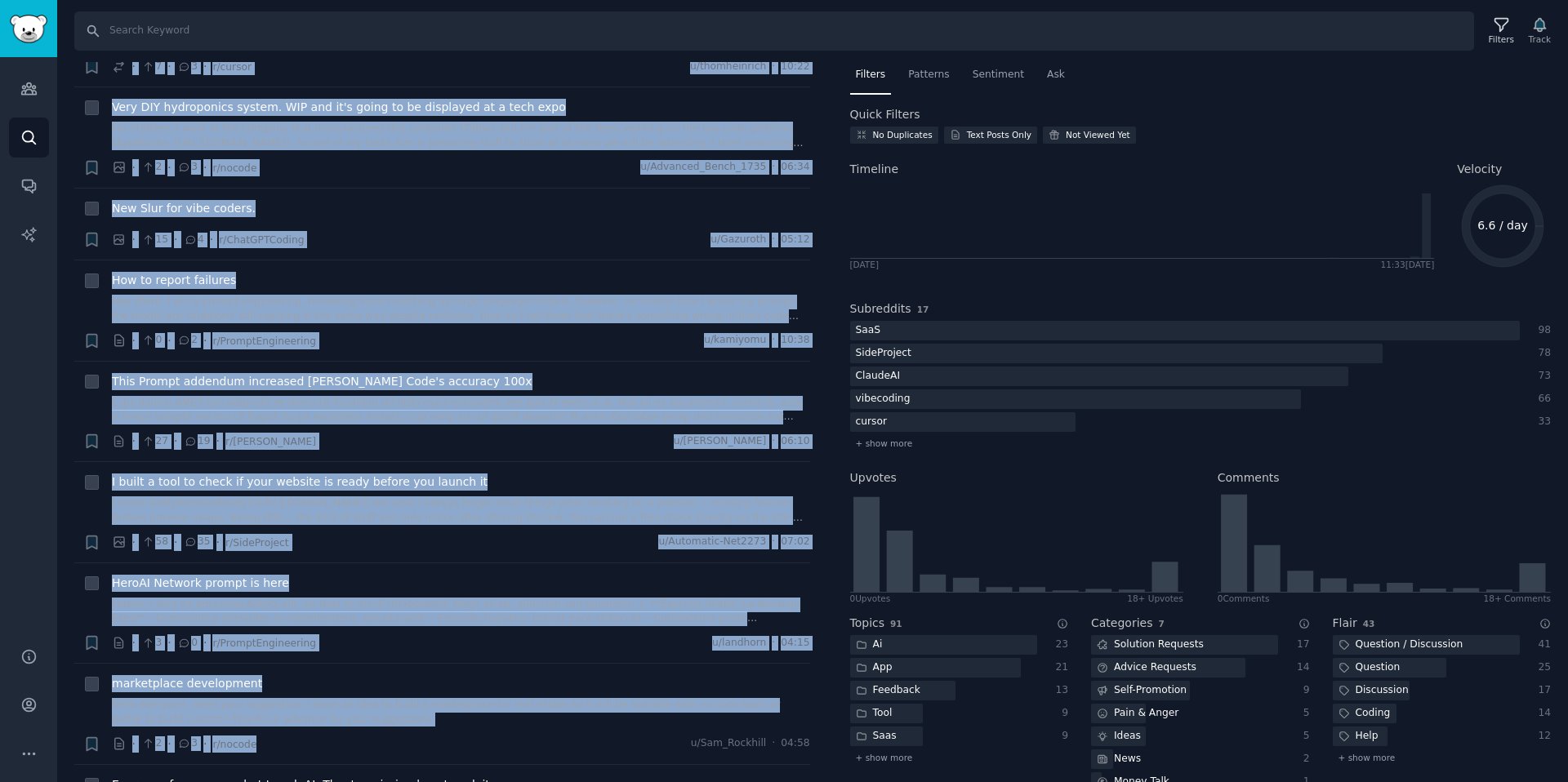
drag, startPoint x: 218, startPoint y: 92, endPoint x: 276, endPoint y: 781, distance: 691.4
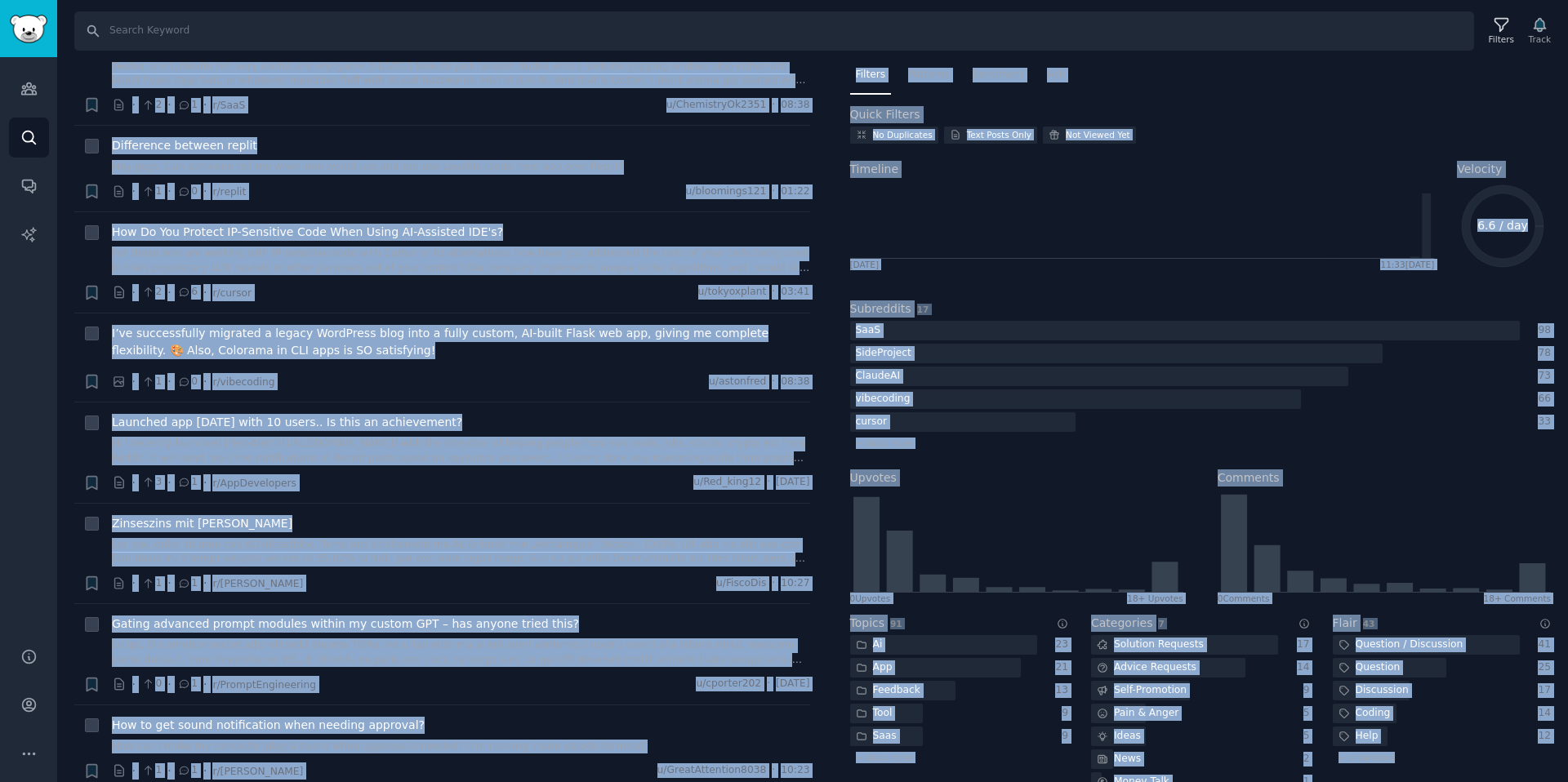
scroll to position [20023, 0]
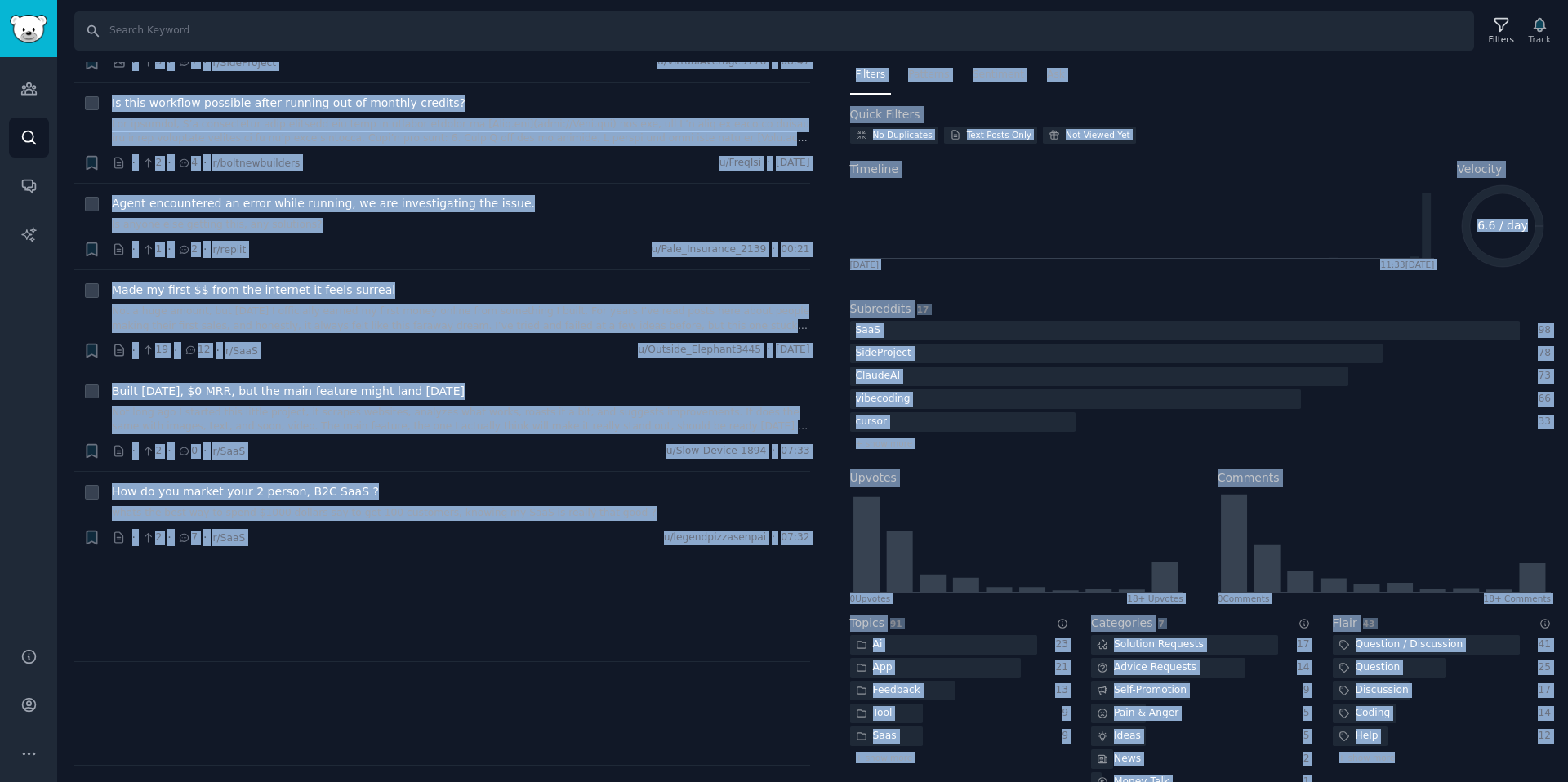
copy ul "1 lorem, 42+ ipsumd sitametc… adi elitsed doe temp’i utlabor E dolor magn aliqu…"
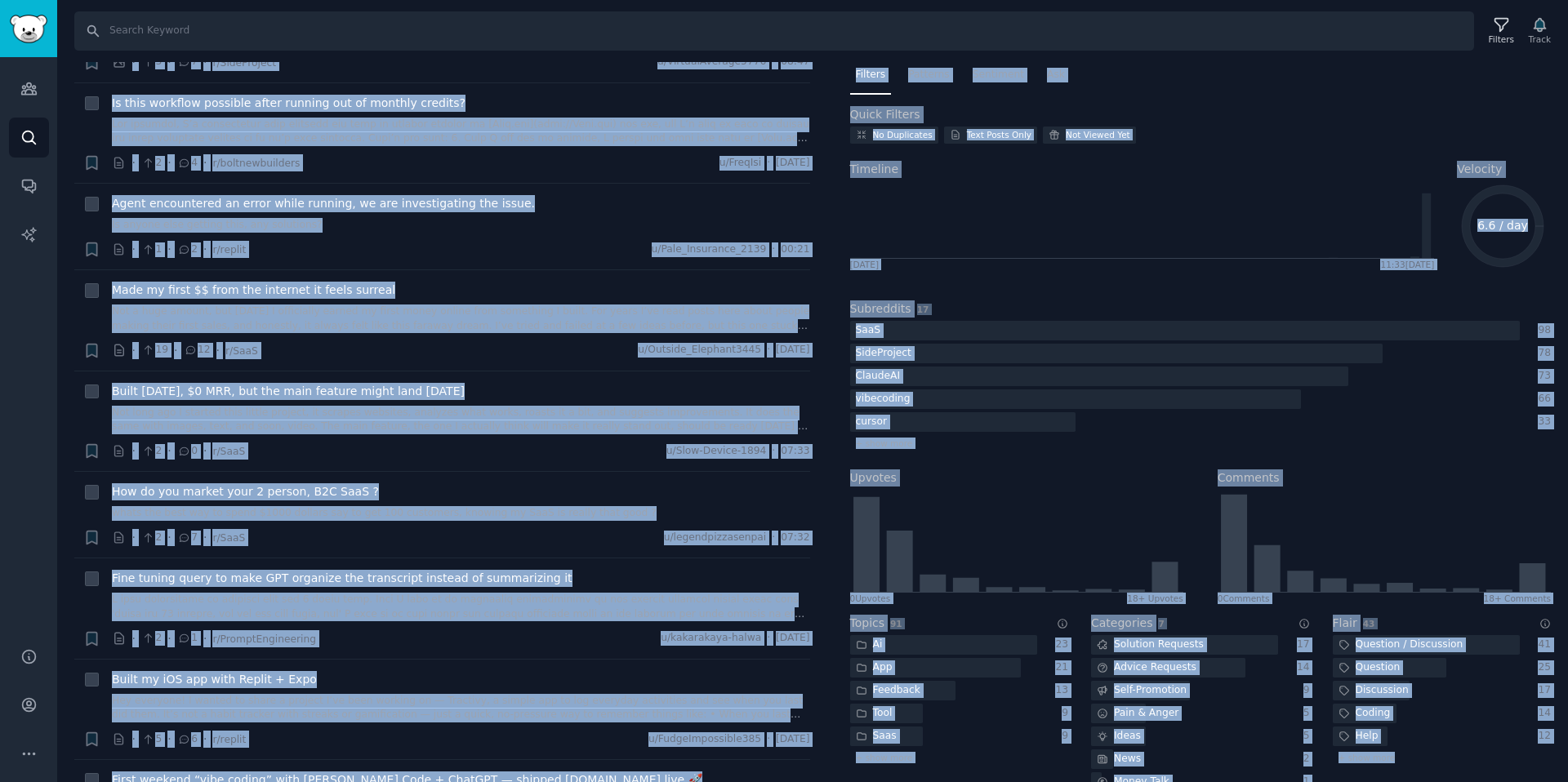
scroll to position [20893, 0]
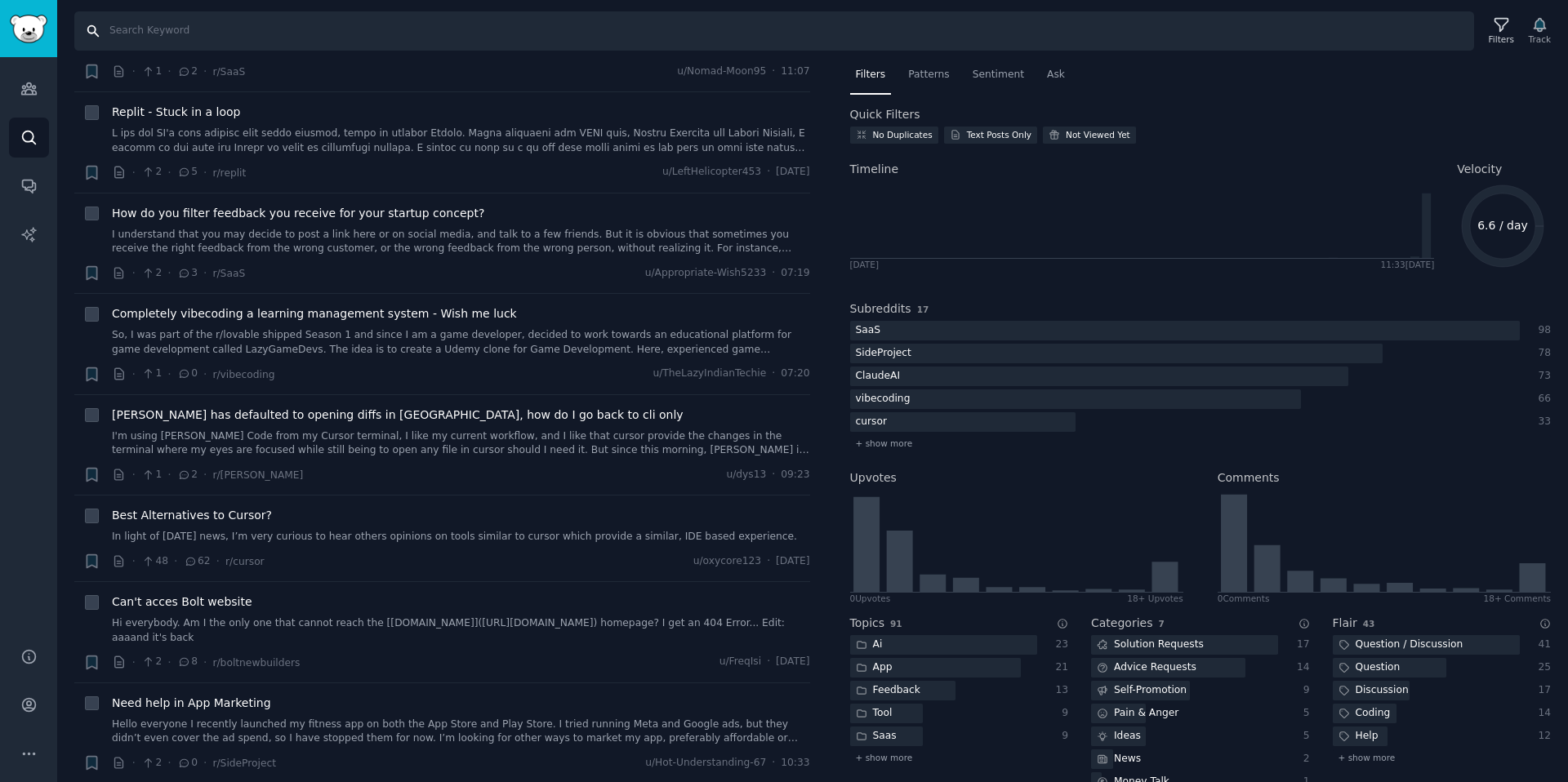
click at [670, 26] on input "Search" at bounding box center [774, 30] width 1400 height 39
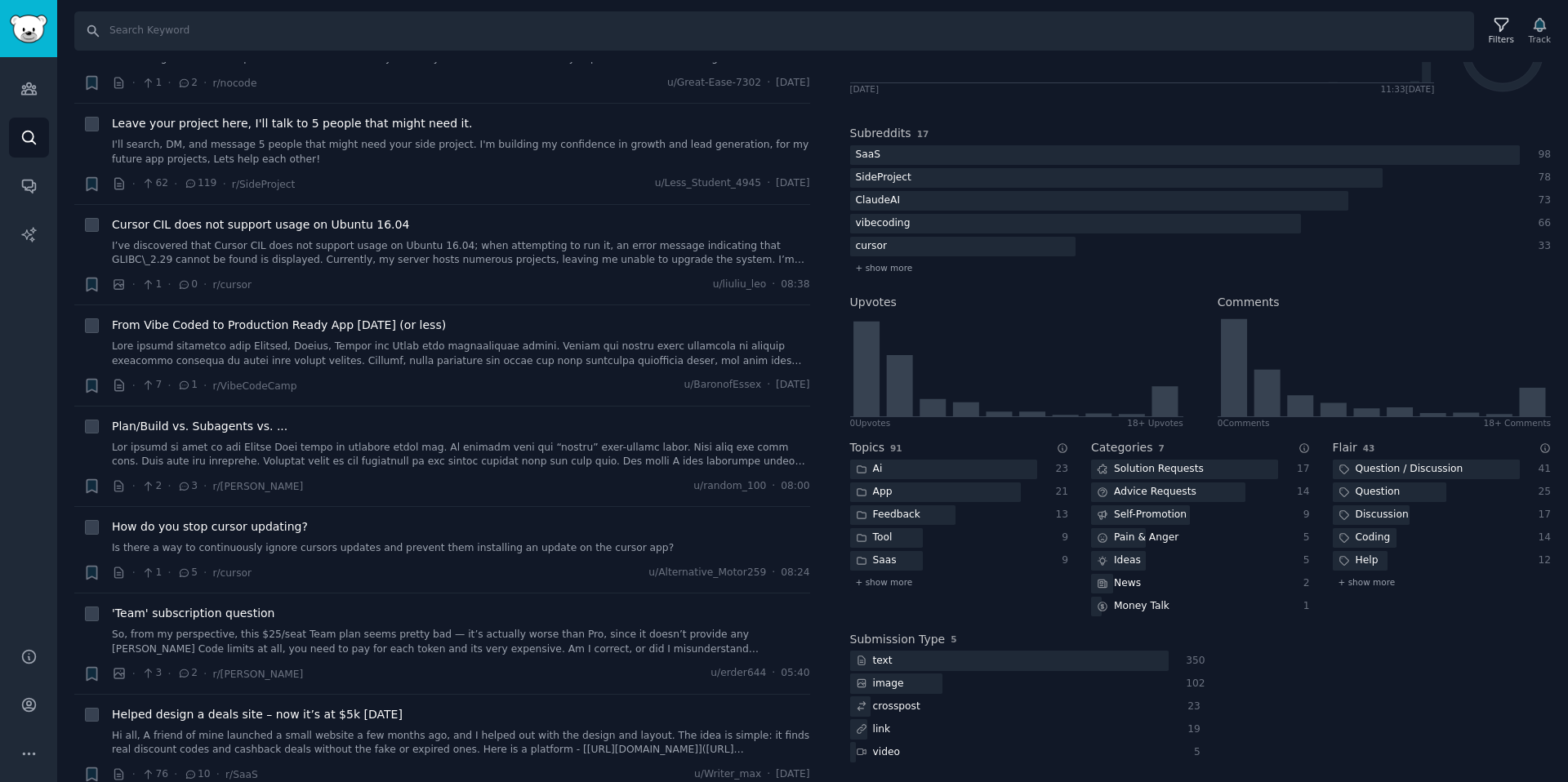
scroll to position [14251, 0]
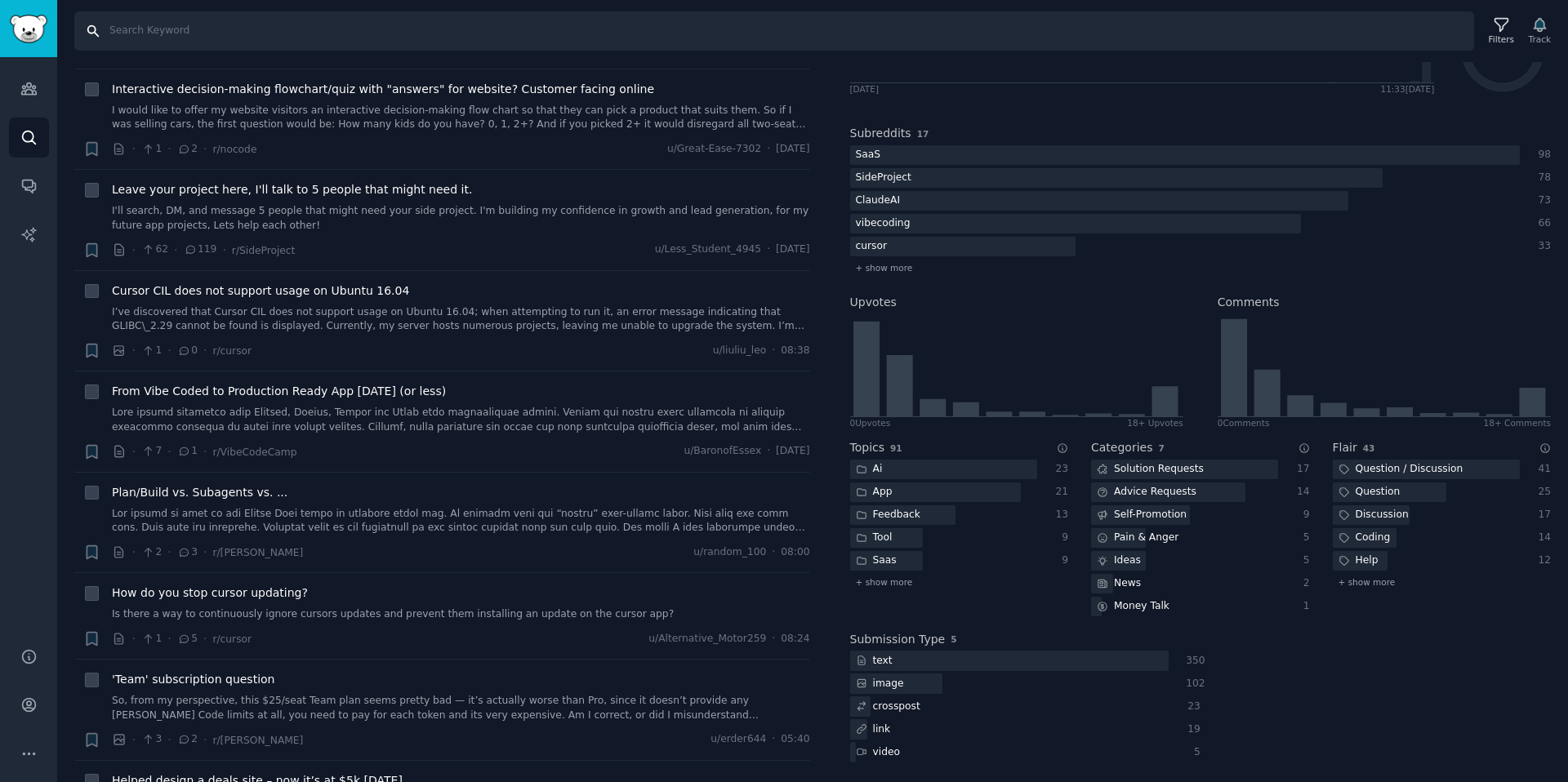
click at [168, 36] on input "Search" at bounding box center [774, 30] width 1400 height 39
type input "crickets"
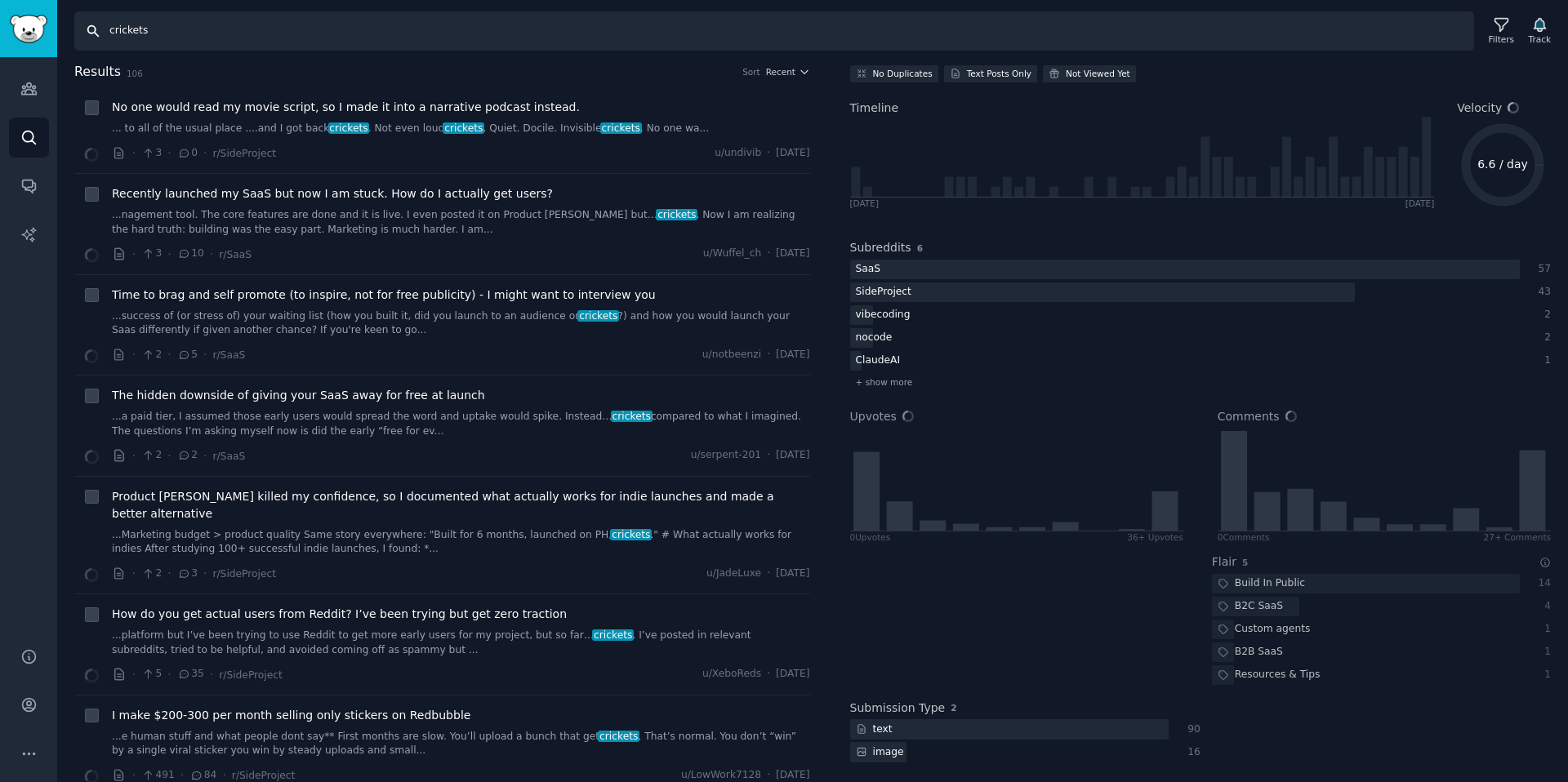
scroll to position [61, 0]
click at [164, 28] on input "crickets" at bounding box center [774, 30] width 1400 height 39
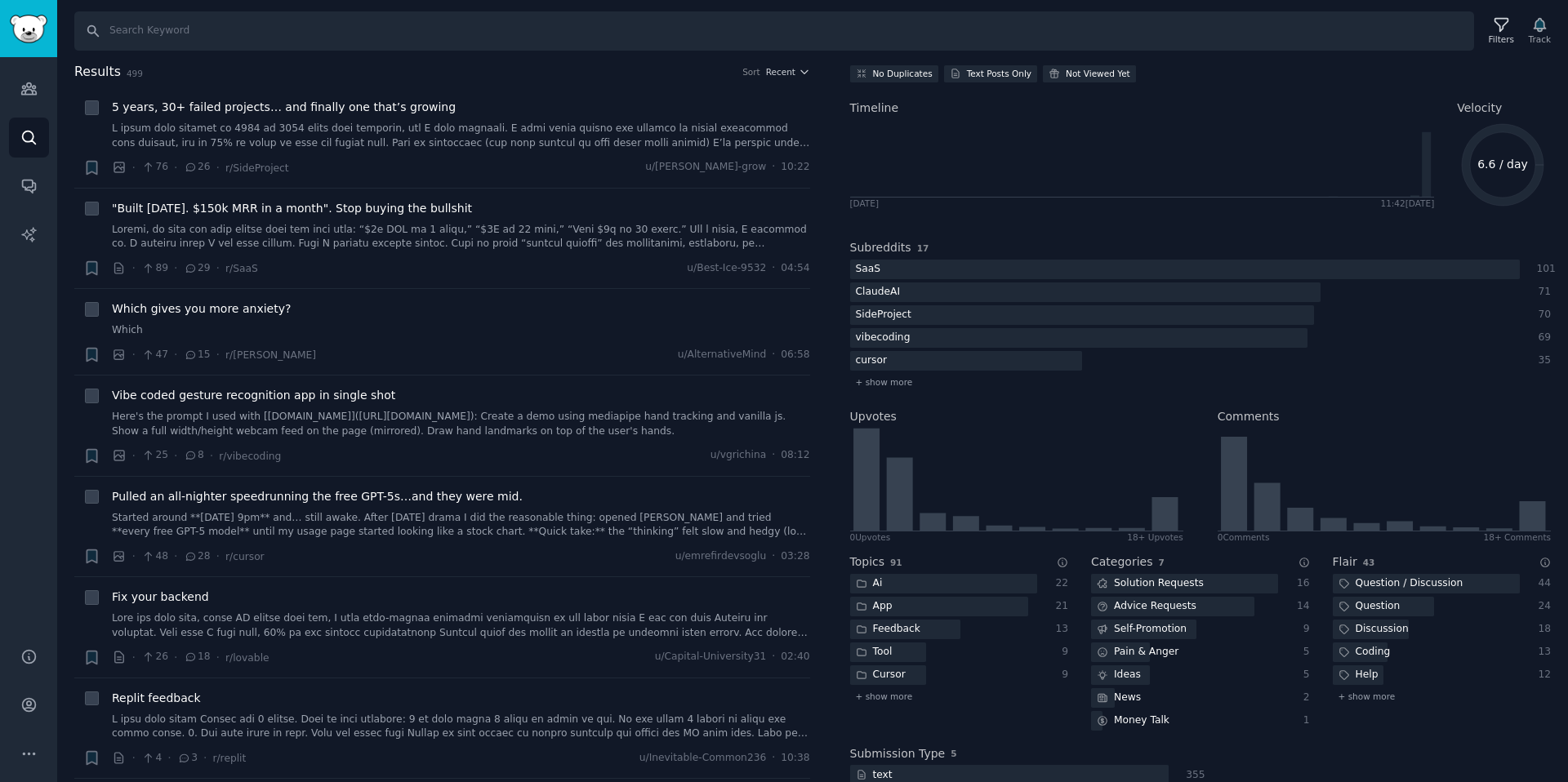
scroll to position [175, 0]
